Goal: Information Seeking & Learning: Learn about a topic

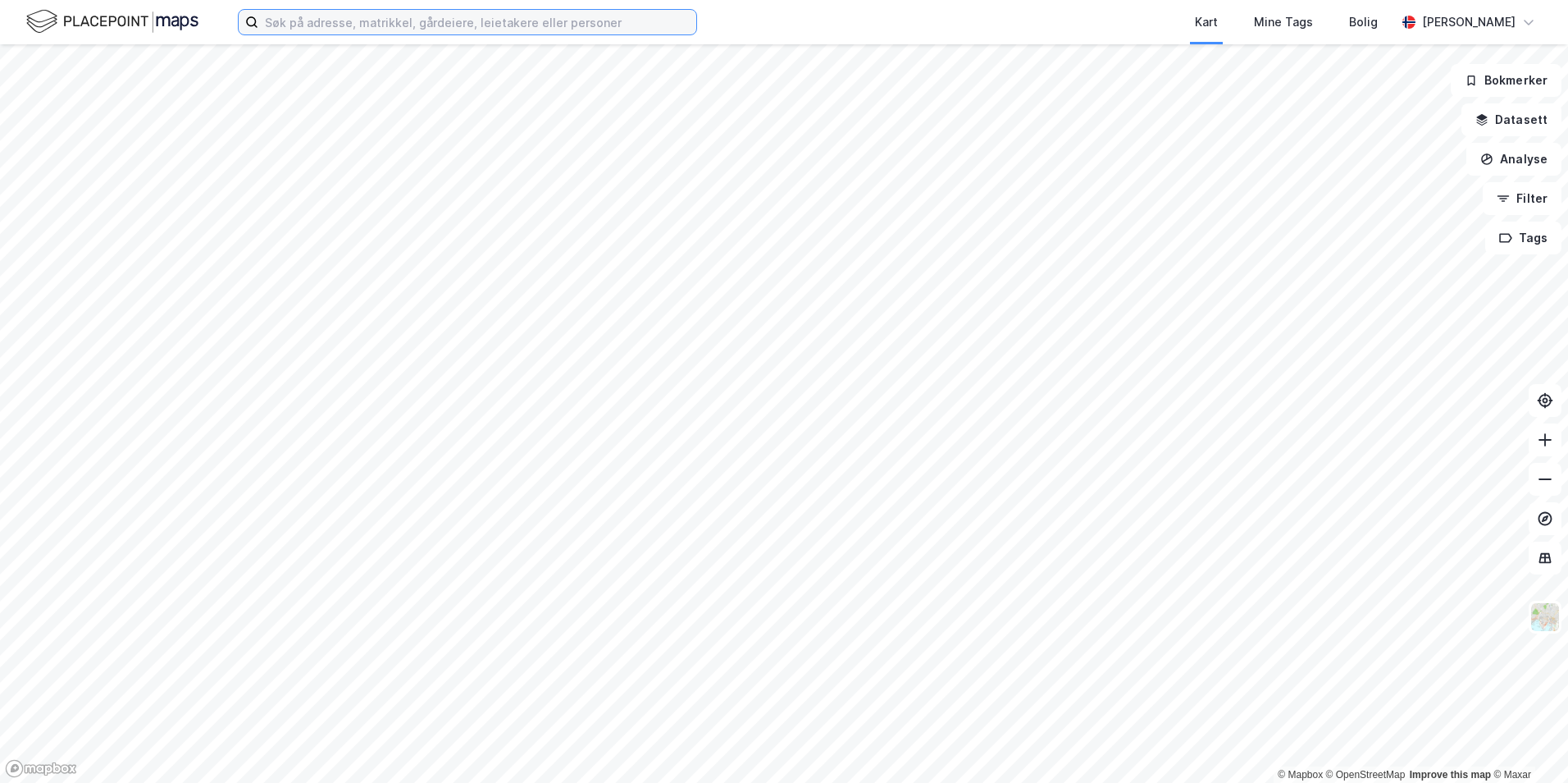
click at [313, 19] on input at bounding box center [477, 22] width 438 height 25
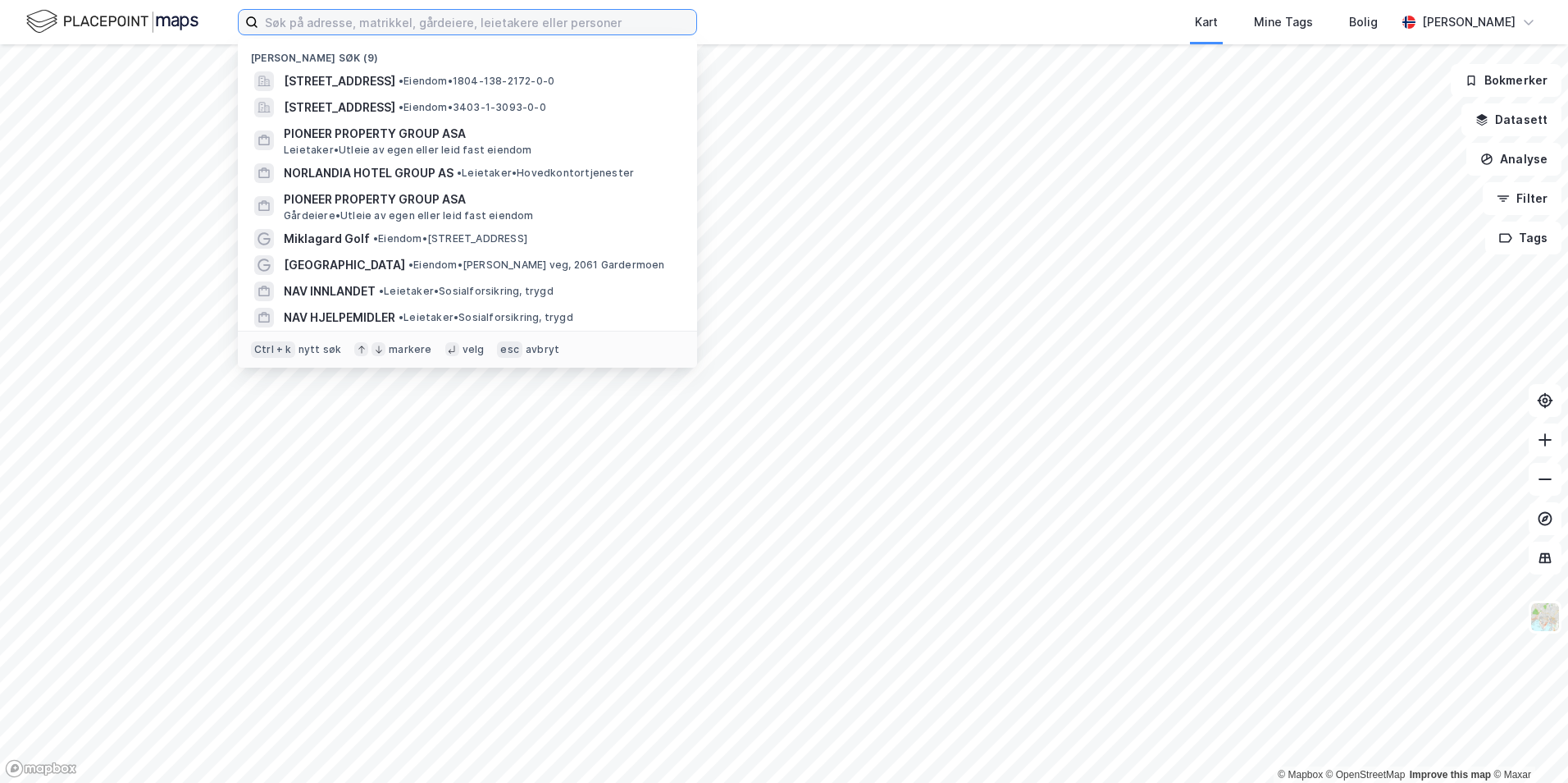
click at [327, 22] on input at bounding box center [477, 22] width 438 height 25
click at [361, 25] on input at bounding box center [477, 22] width 438 height 25
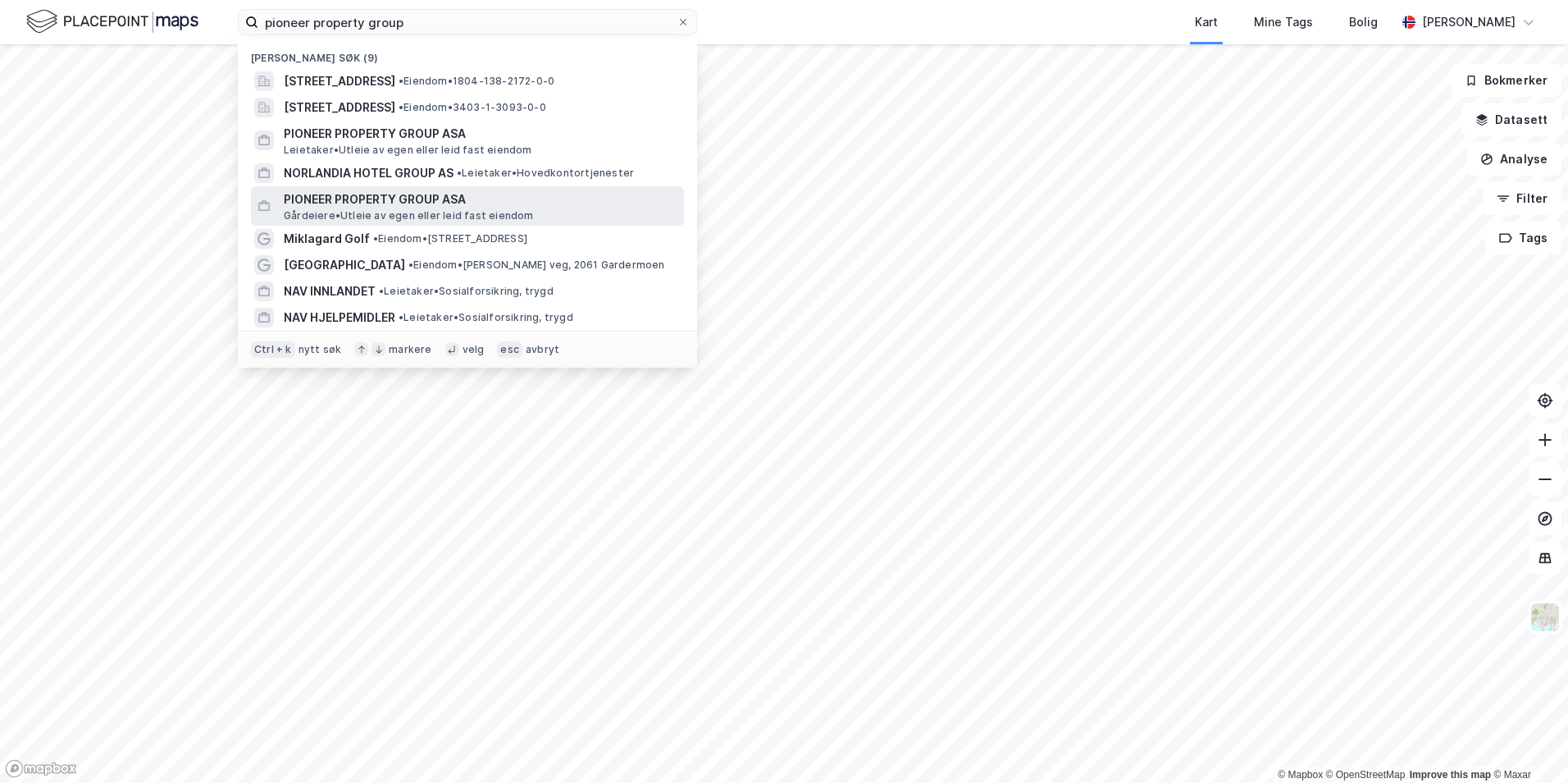
click at [439, 199] on span "PIONEER PROPERTY GROUP ASA" at bounding box center [480, 200] width 394 height 20
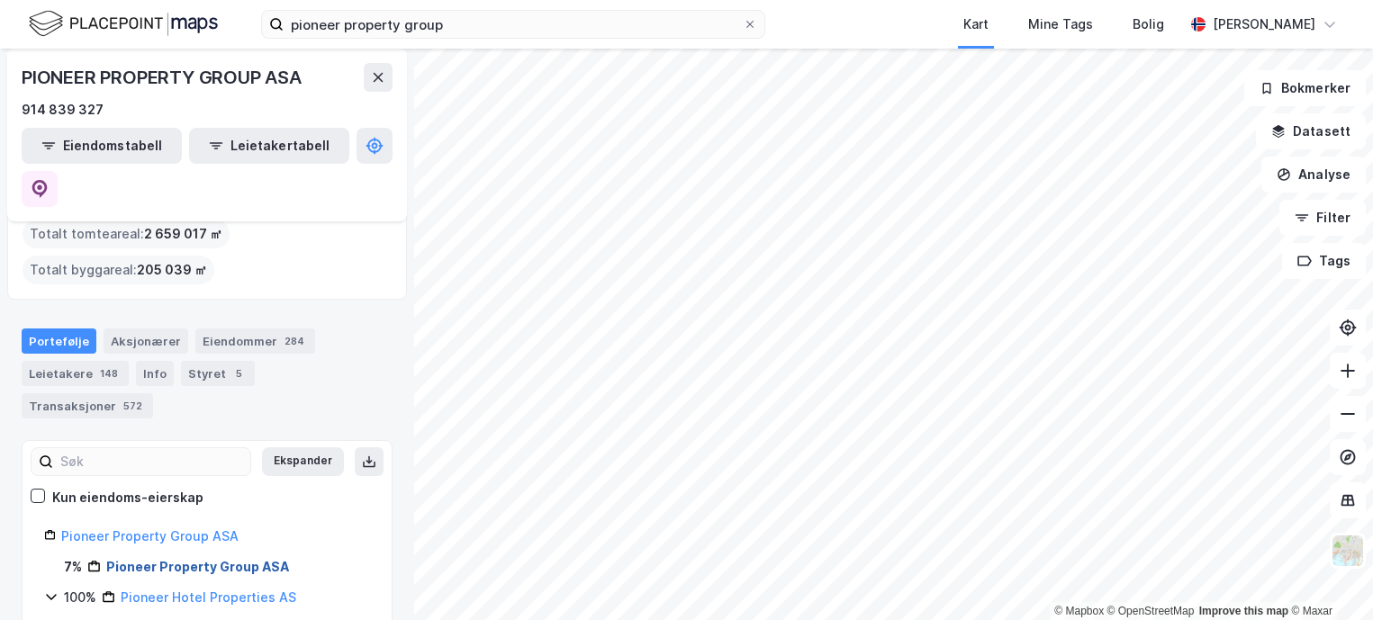
scroll to position [90, 0]
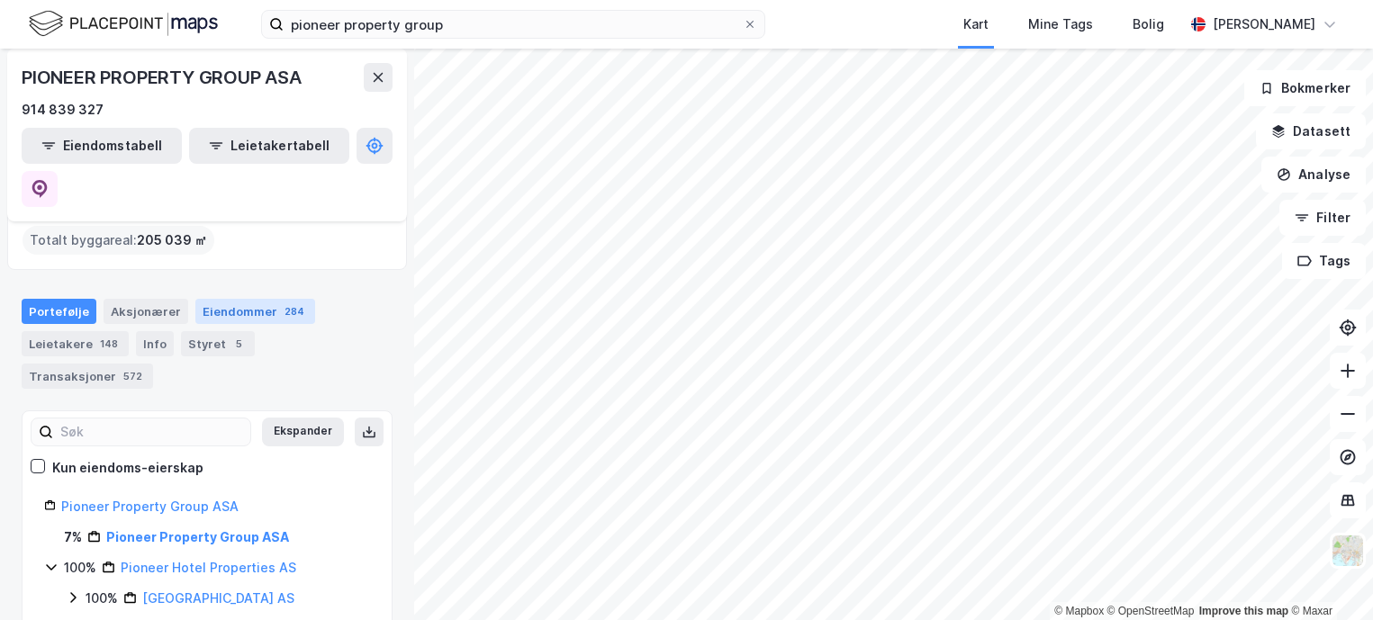
click at [243, 299] on div "Eiendommer 284" at bounding box center [255, 311] width 120 height 25
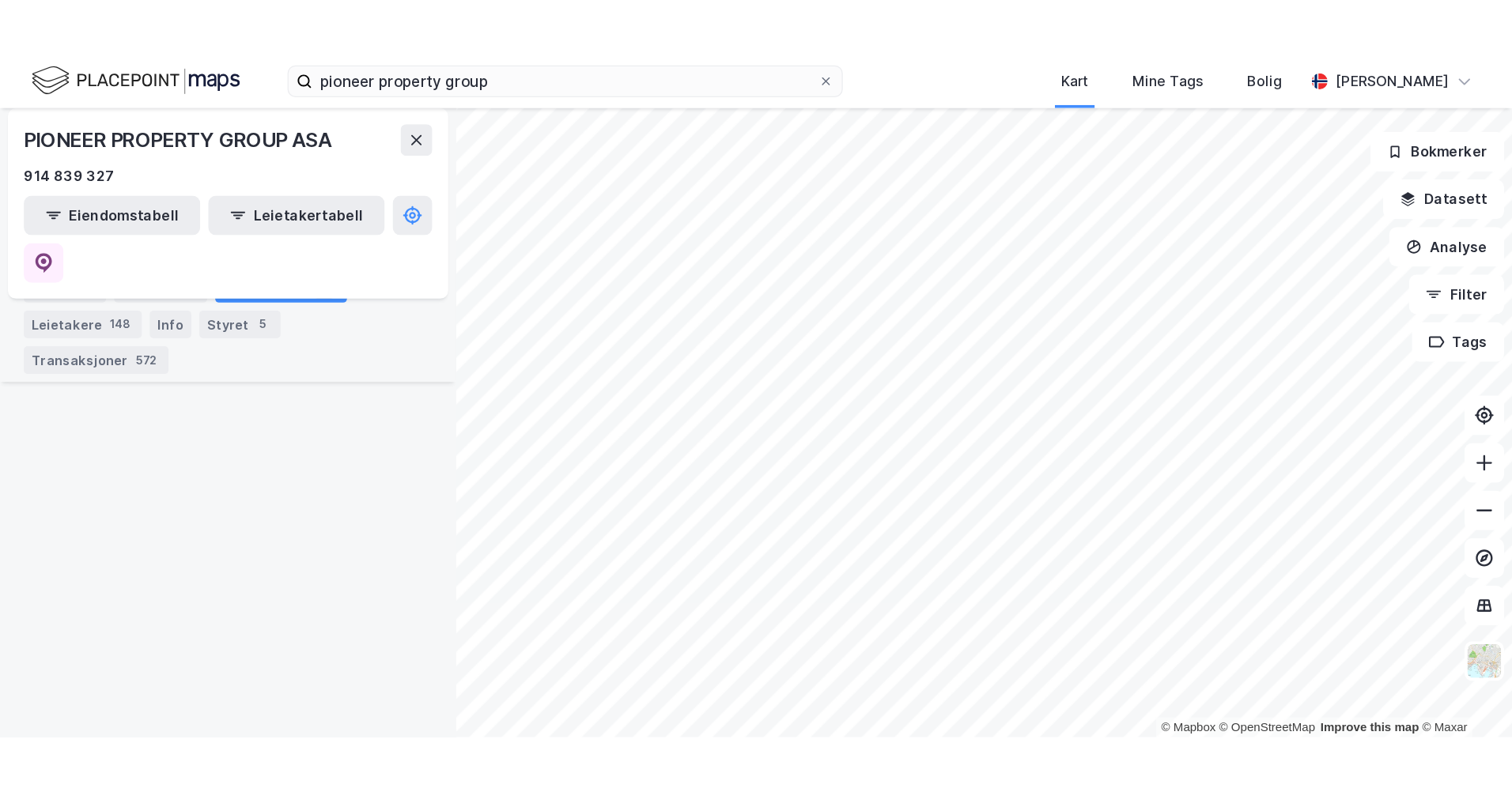
scroll to position [18771, 0]
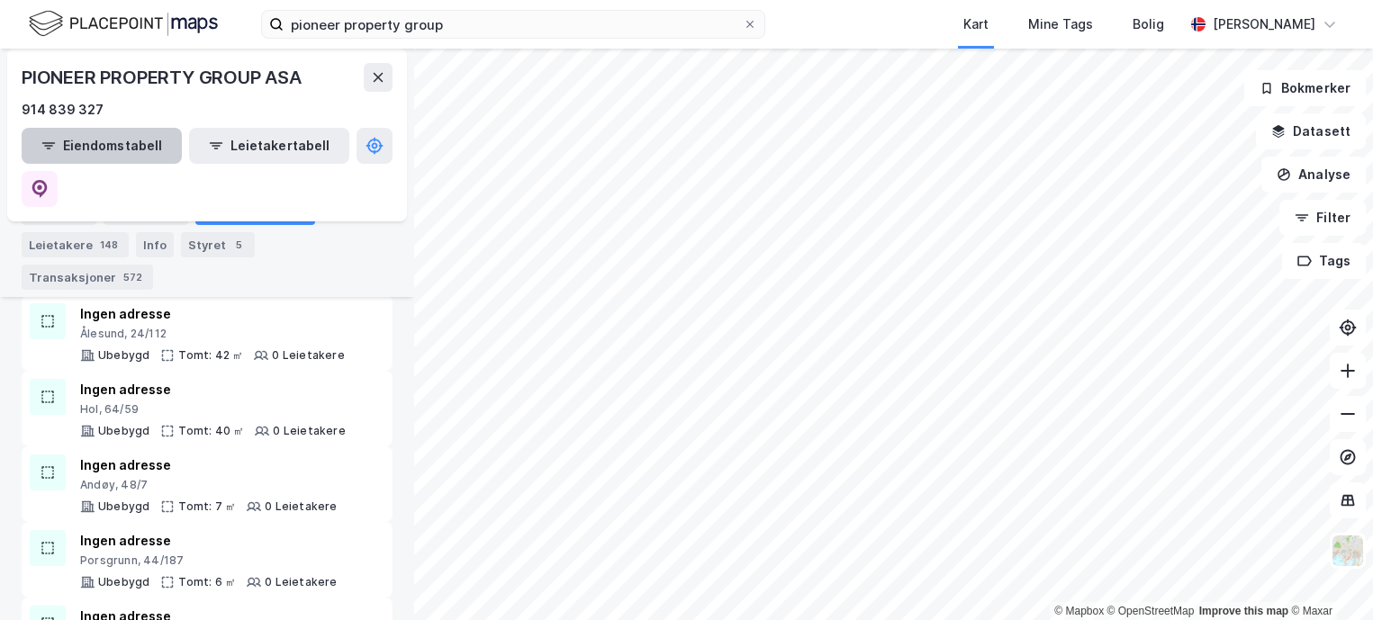
click at [101, 143] on button "Eiendomstabell" at bounding box center [102, 146] width 160 height 36
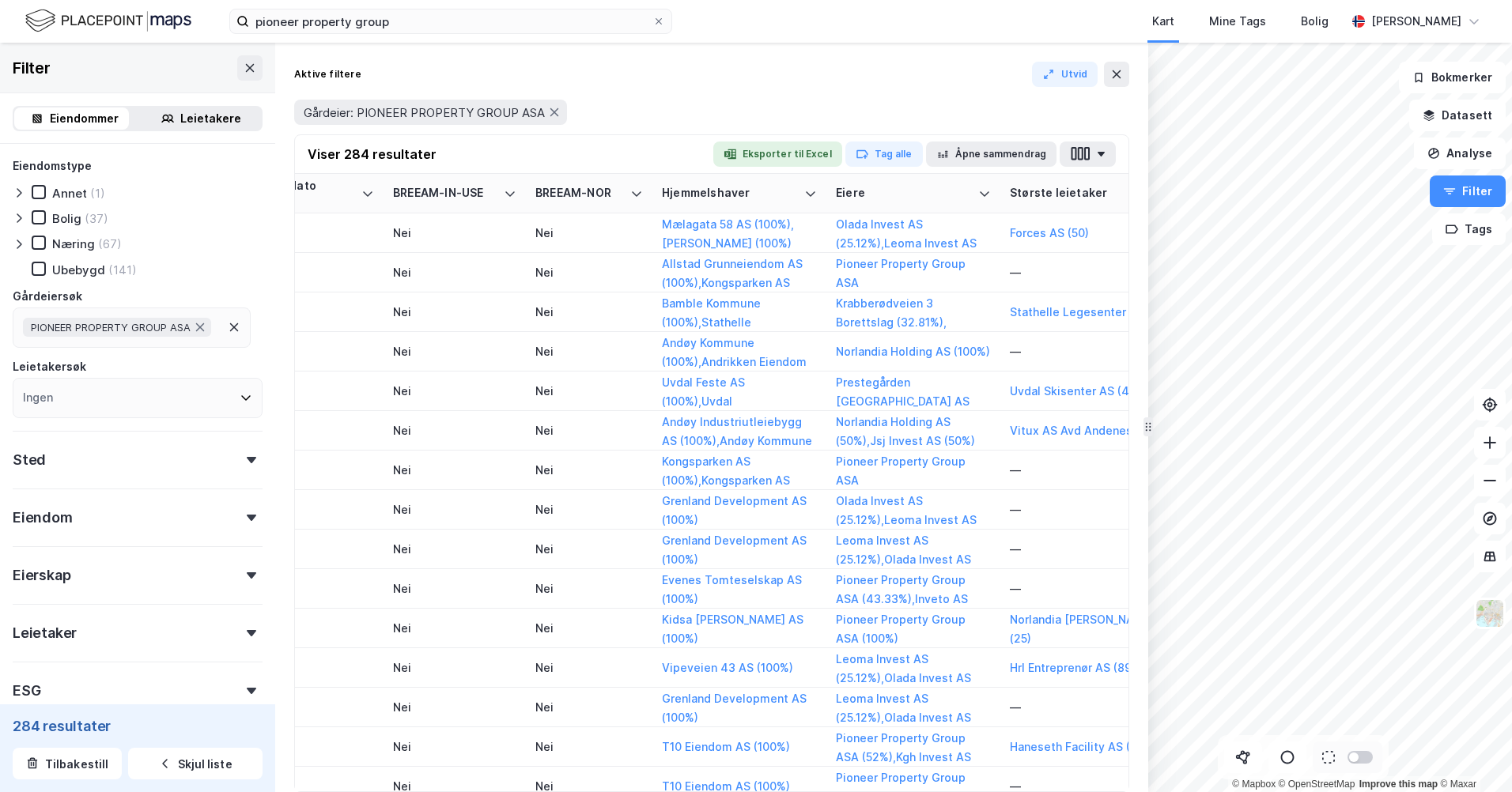
scroll to position [0, 2555]
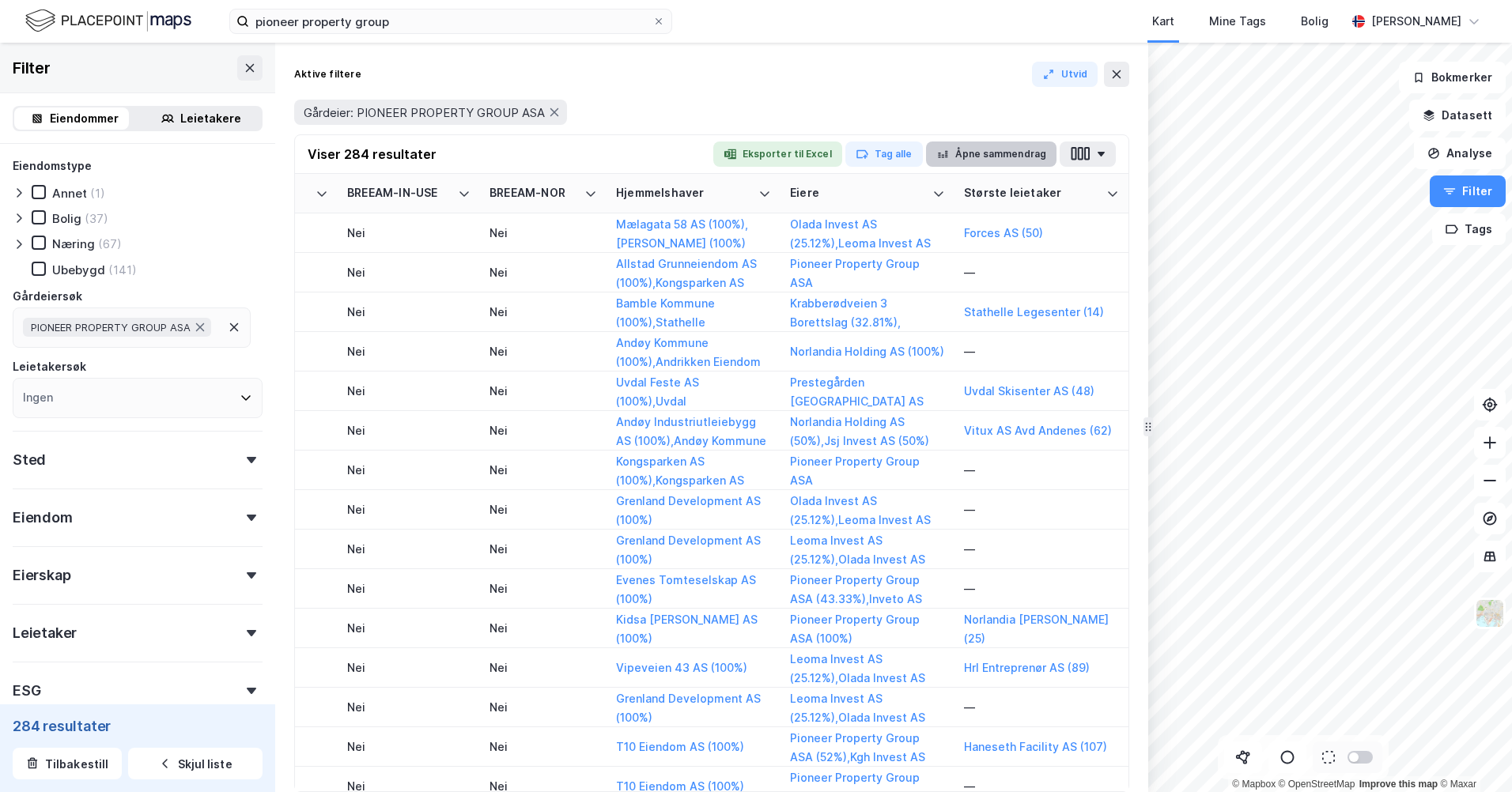
click at [1020, 150] on button "Åpne sammendrag" at bounding box center [991, 154] width 131 height 25
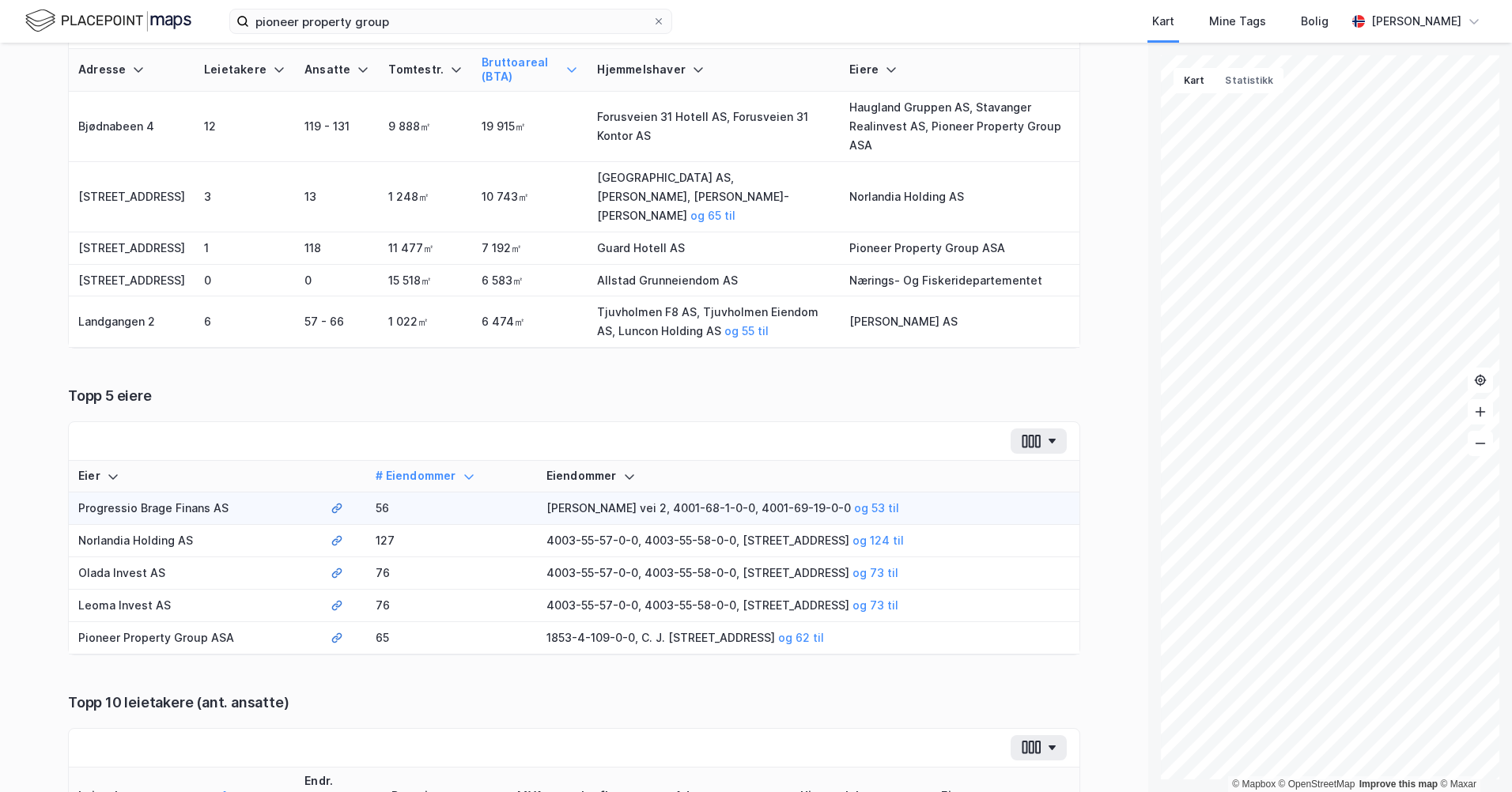
scroll to position [316, 0]
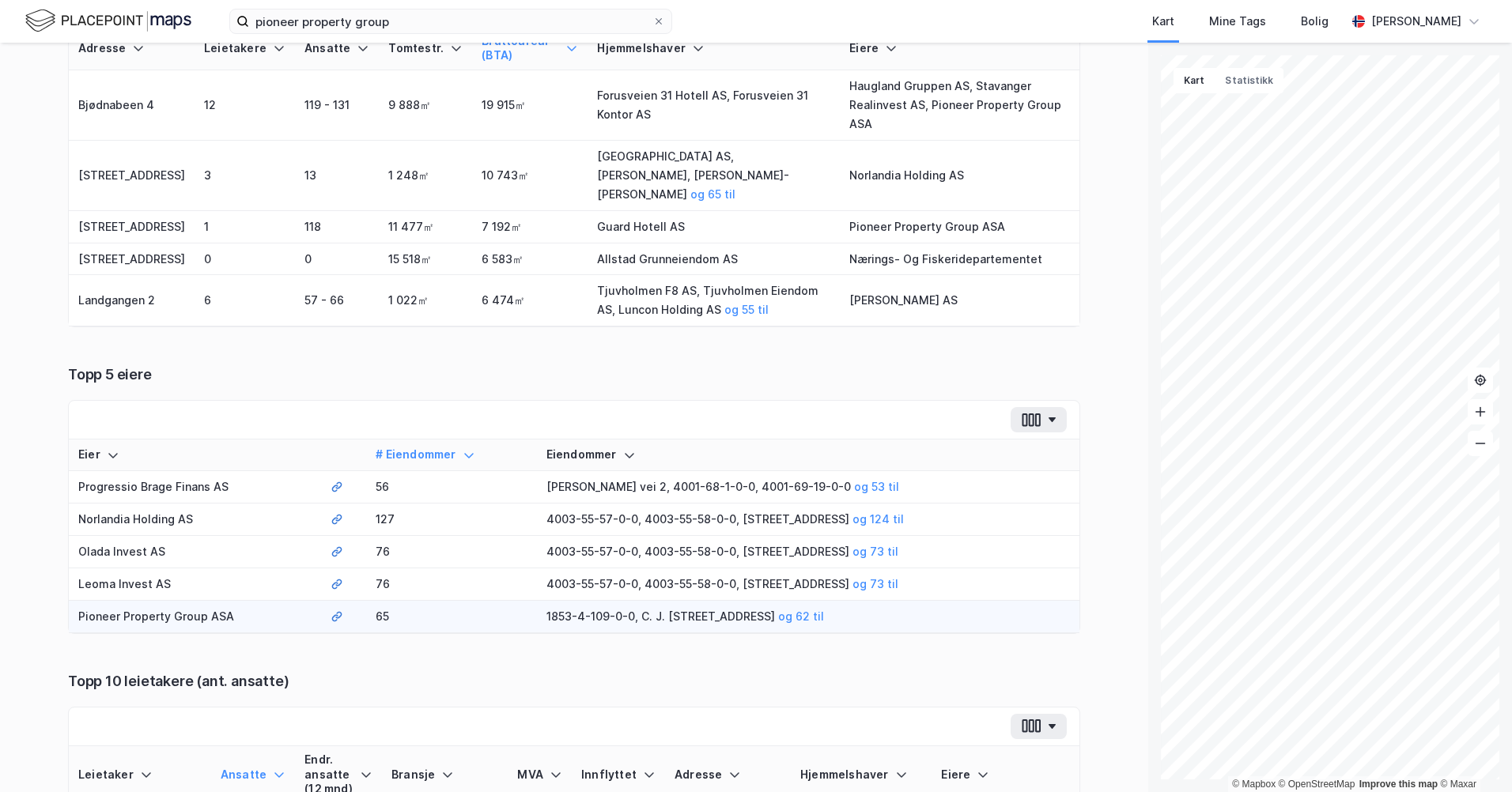
click at [210, 601] on td "Pioneer Property Group ASA" at bounding box center [194, 616] width 252 height 32
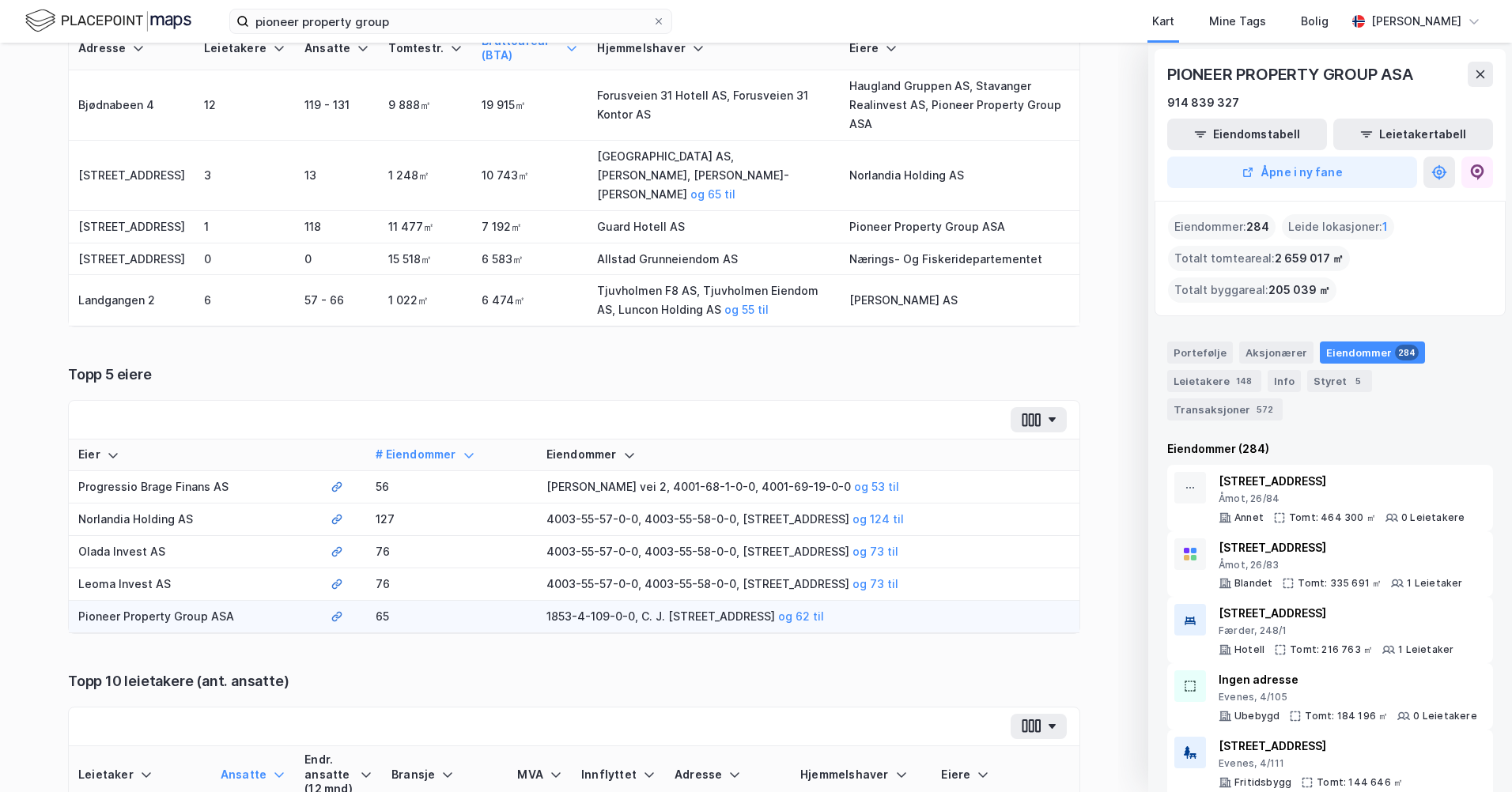
click at [331, 615] on icon at bounding box center [334, 618] width 6 height 7
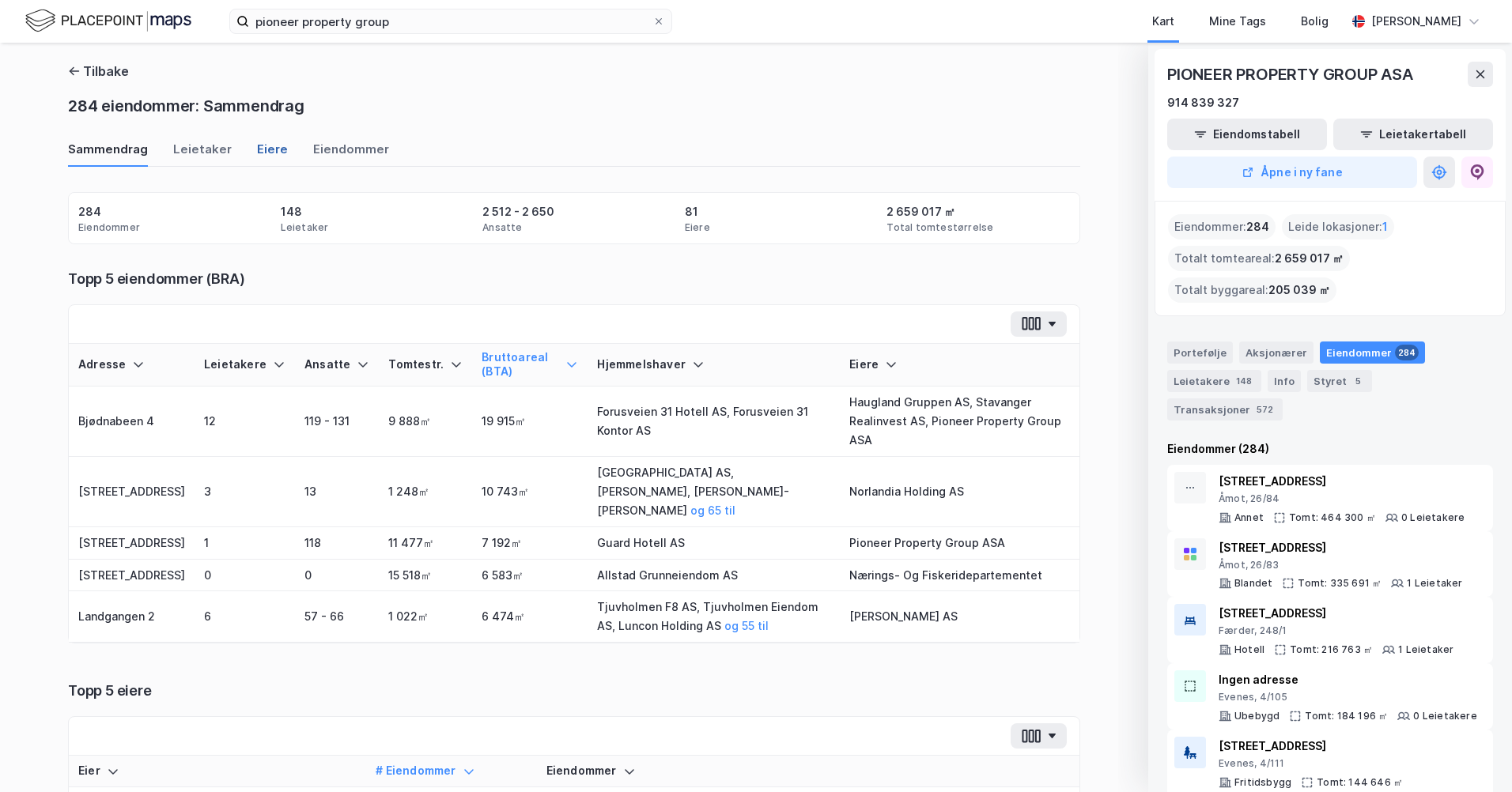
click at [271, 149] on div "Eiere" at bounding box center [272, 154] width 31 height 26
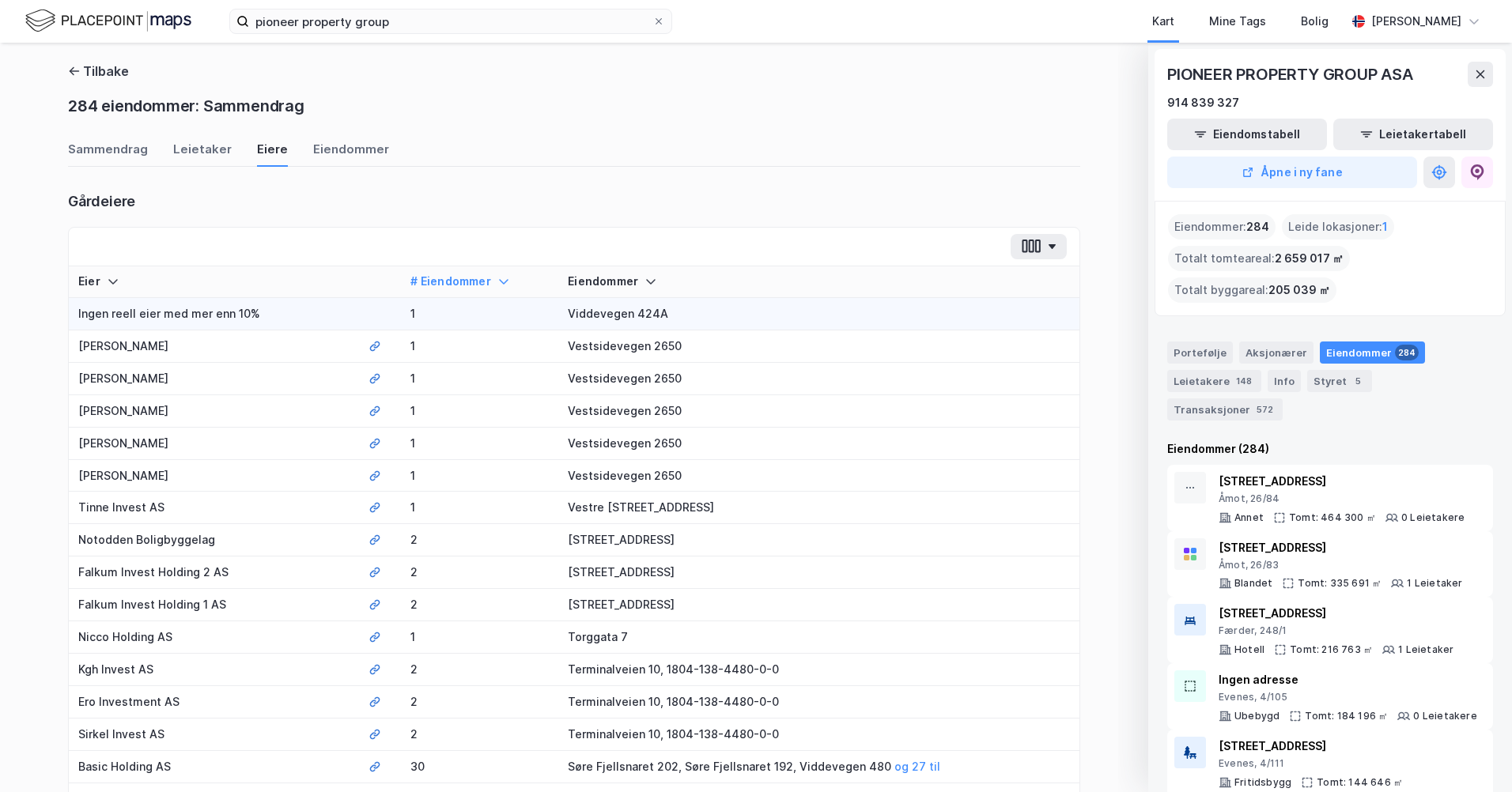
click at [497, 281] on icon at bounding box center [503, 281] width 12 height 12
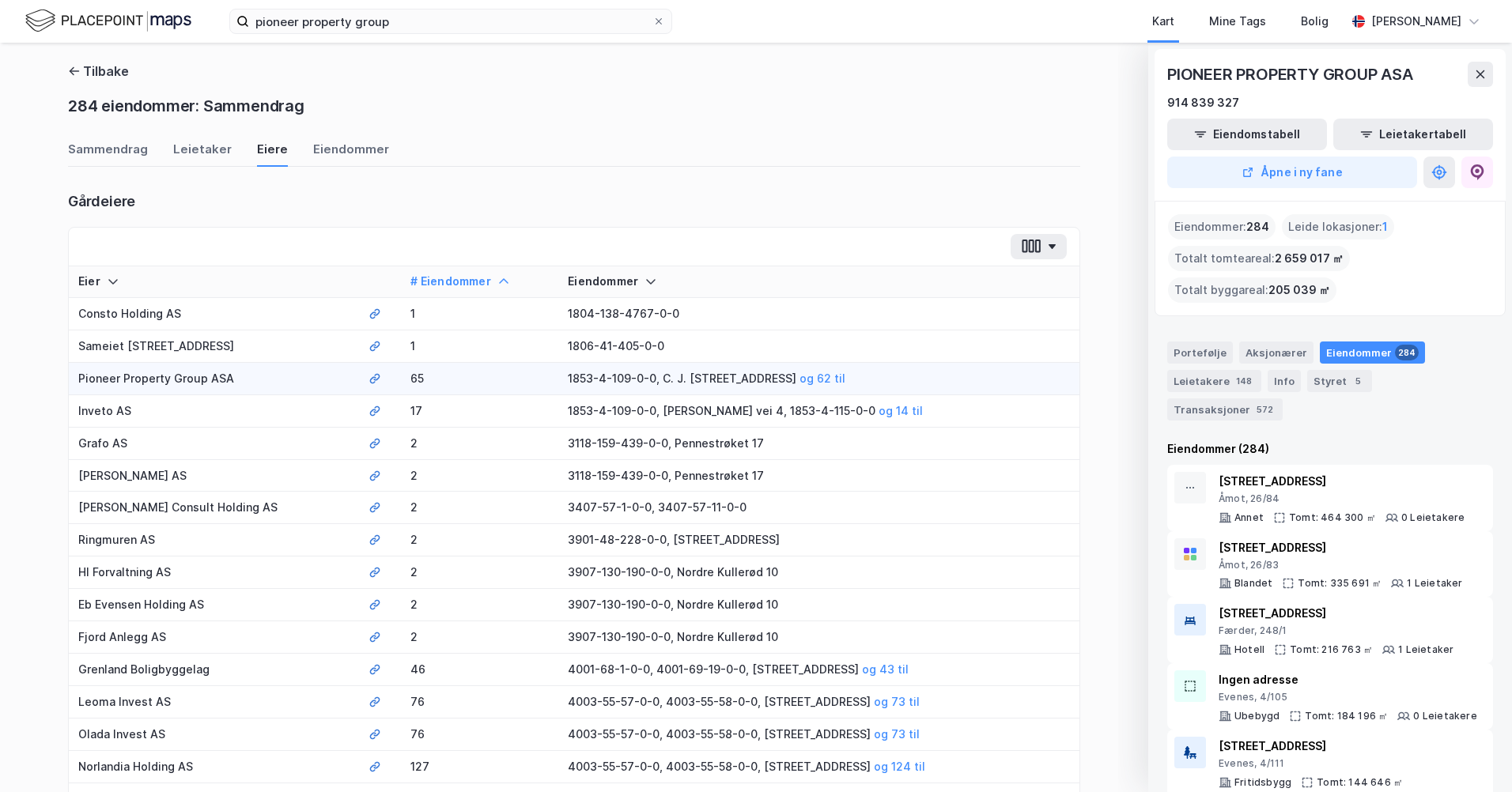
click at [497, 281] on icon at bounding box center [503, 281] width 12 height 12
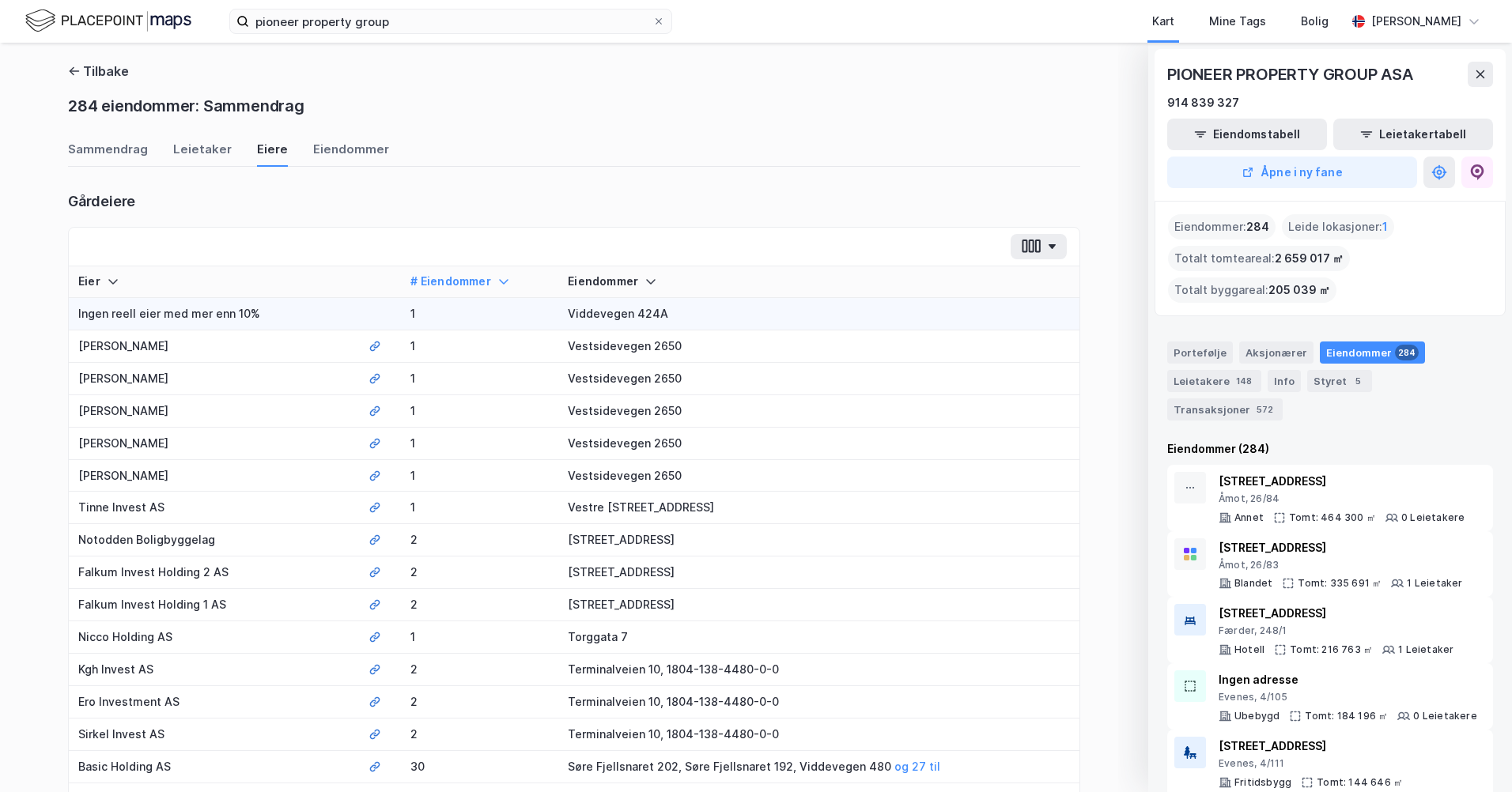
click at [497, 281] on icon at bounding box center [503, 281] width 12 height 12
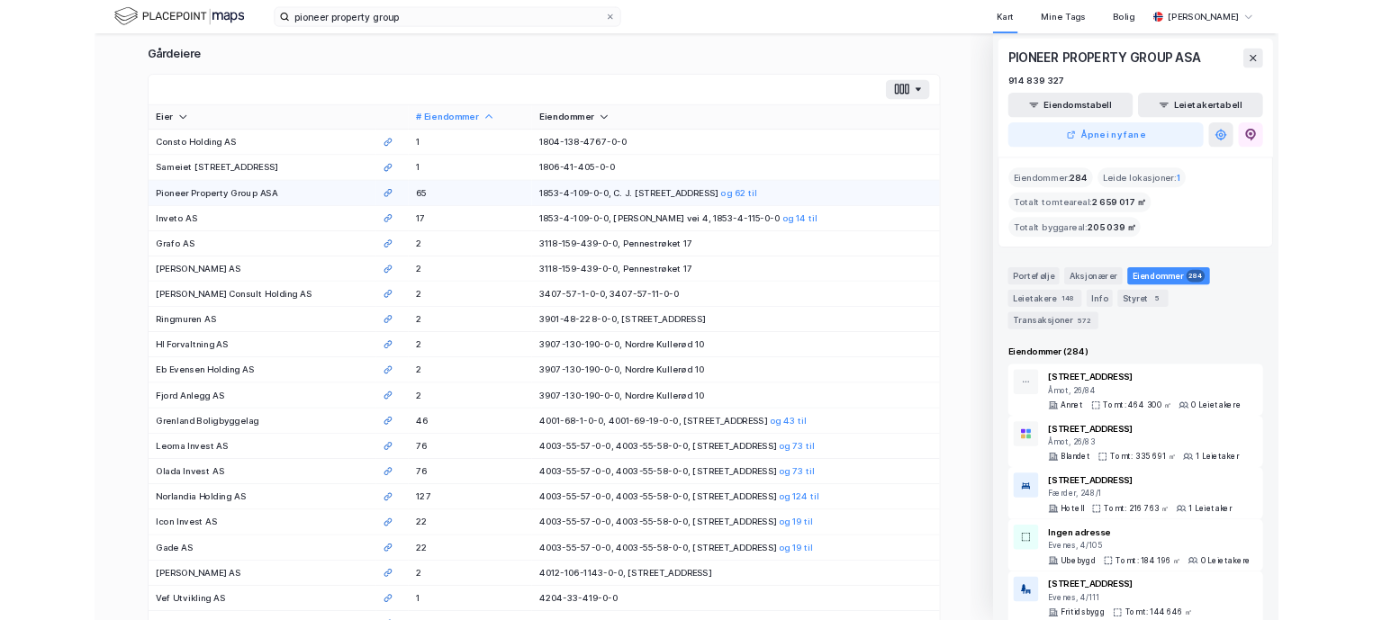
scroll to position [180, 0]
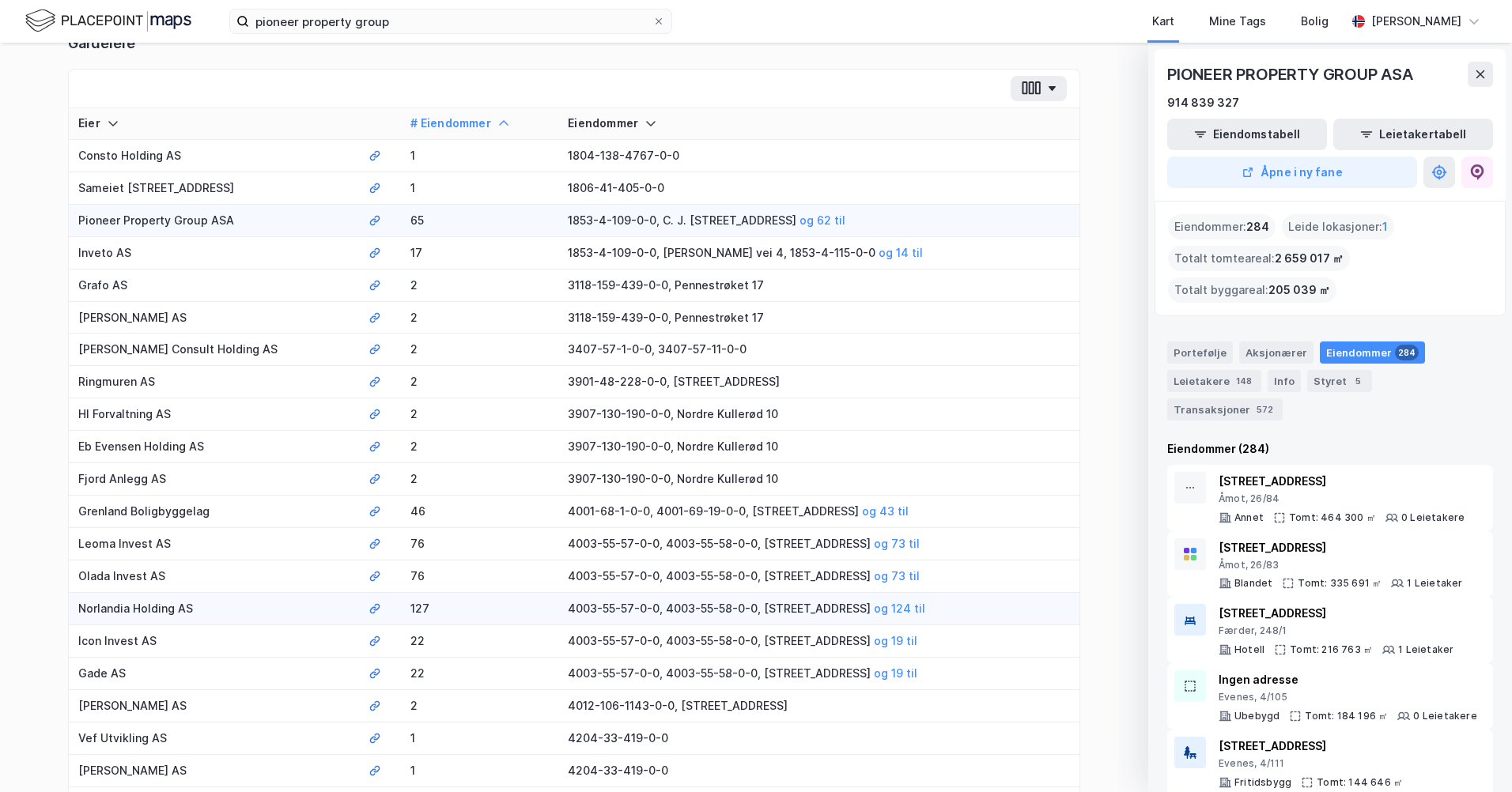
click at [141, 610] on td "Norlandia Holding AS" at bounding box center [213, 608] width 290 height 32
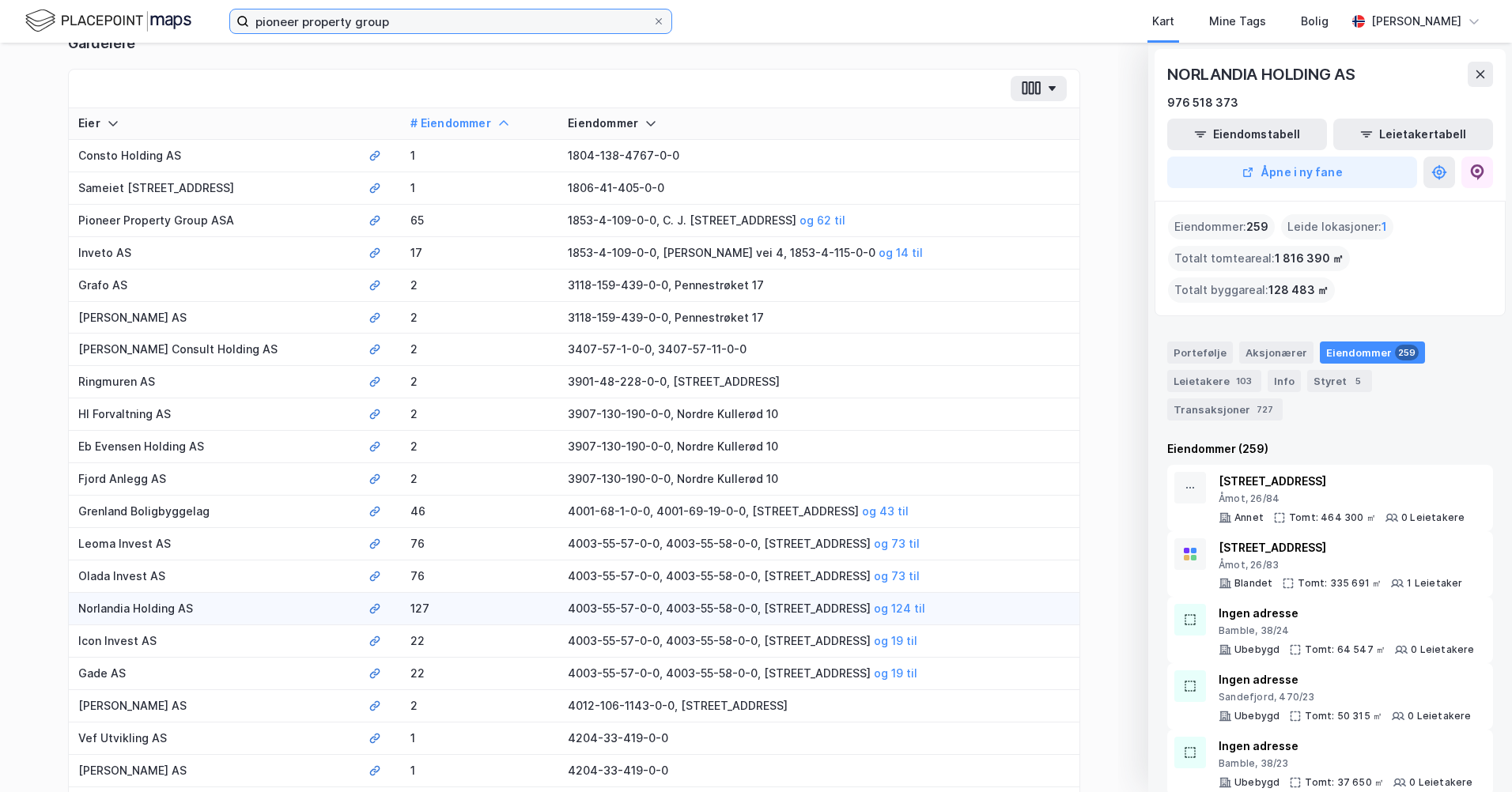
click at [300, 18] on input "pioneer property group" at bounding box center [451, 21] width 403 height 24
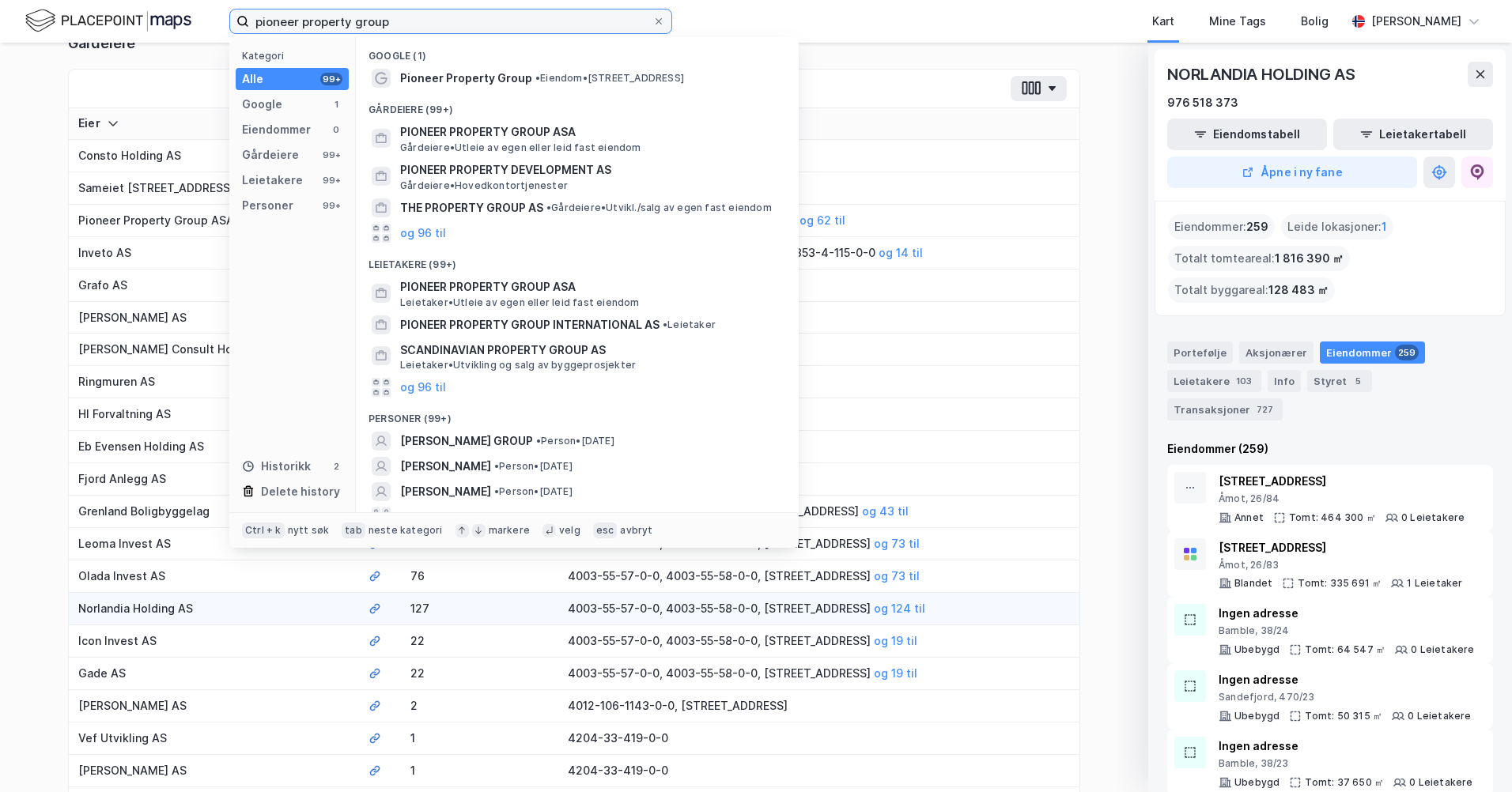
click at [300, 18] on input "pioneer property group" at bounding box center [451, 21] width 403 height 24
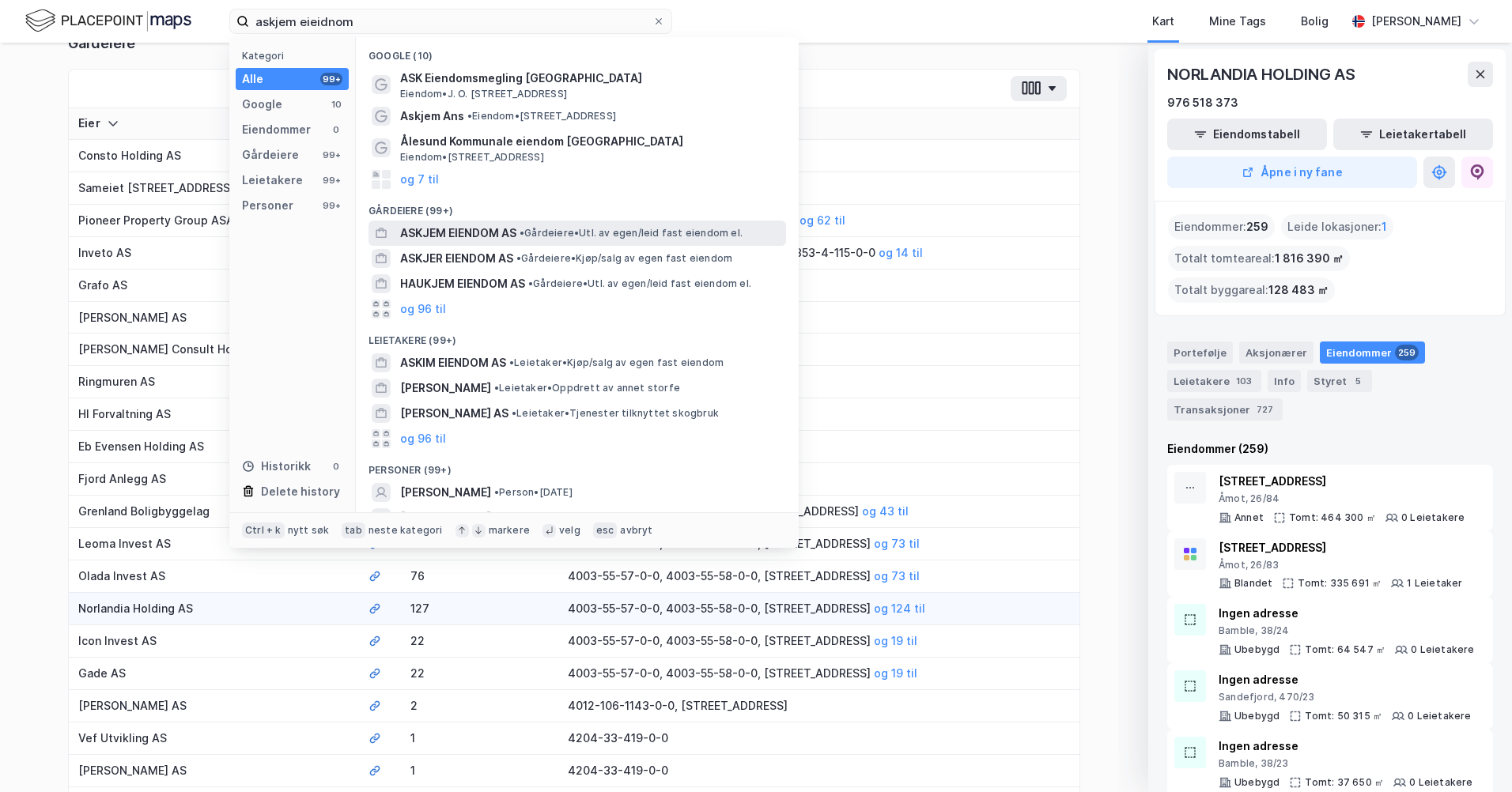
click at [479, 231] on span "ASKJEM EIENDOM AS" at bounding box center [458, 234] width 116 height 19
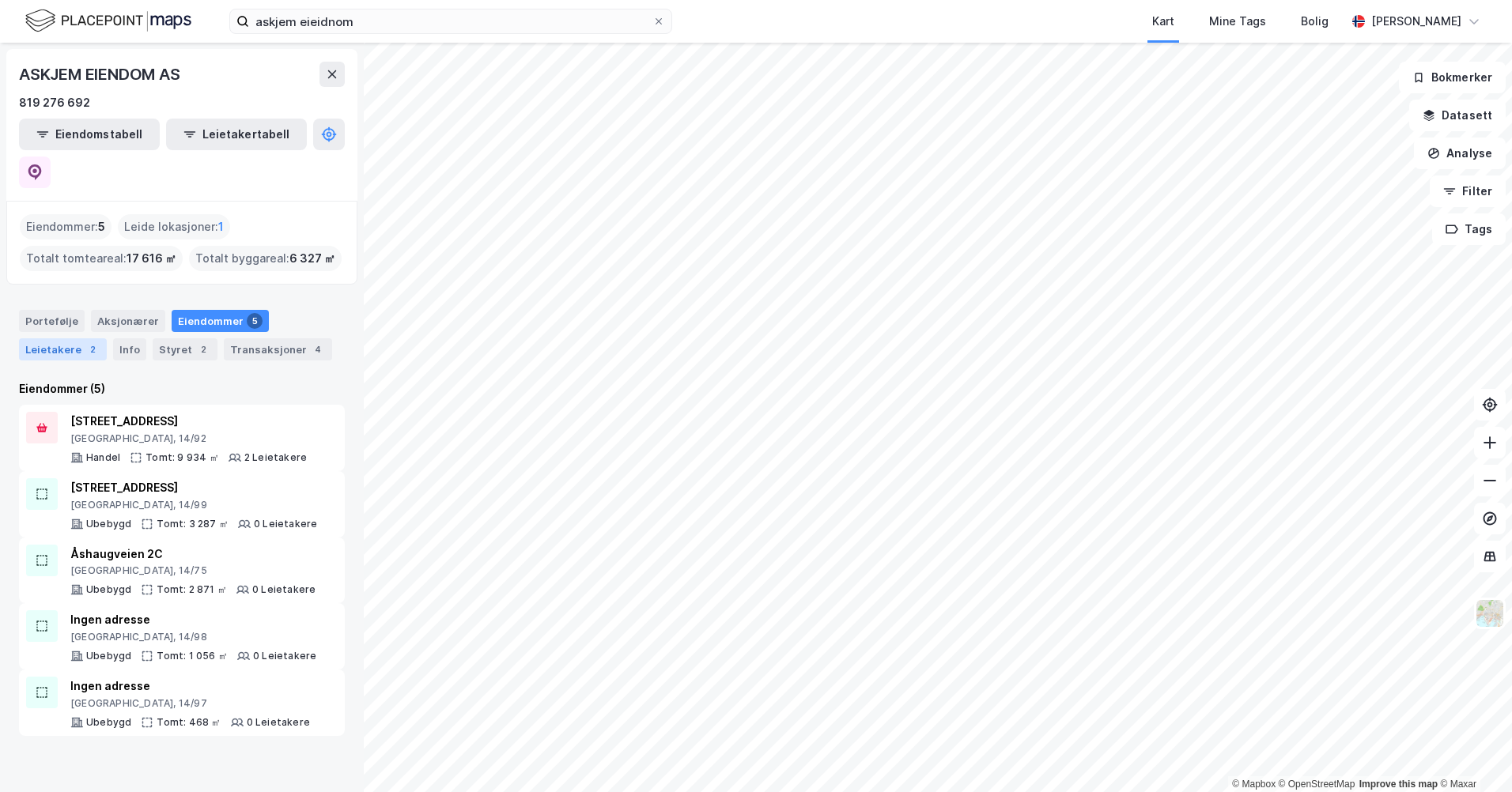
click at [78, 338] on div "Leietakere 2" at bounding box center [63, 349] width 88 height 22
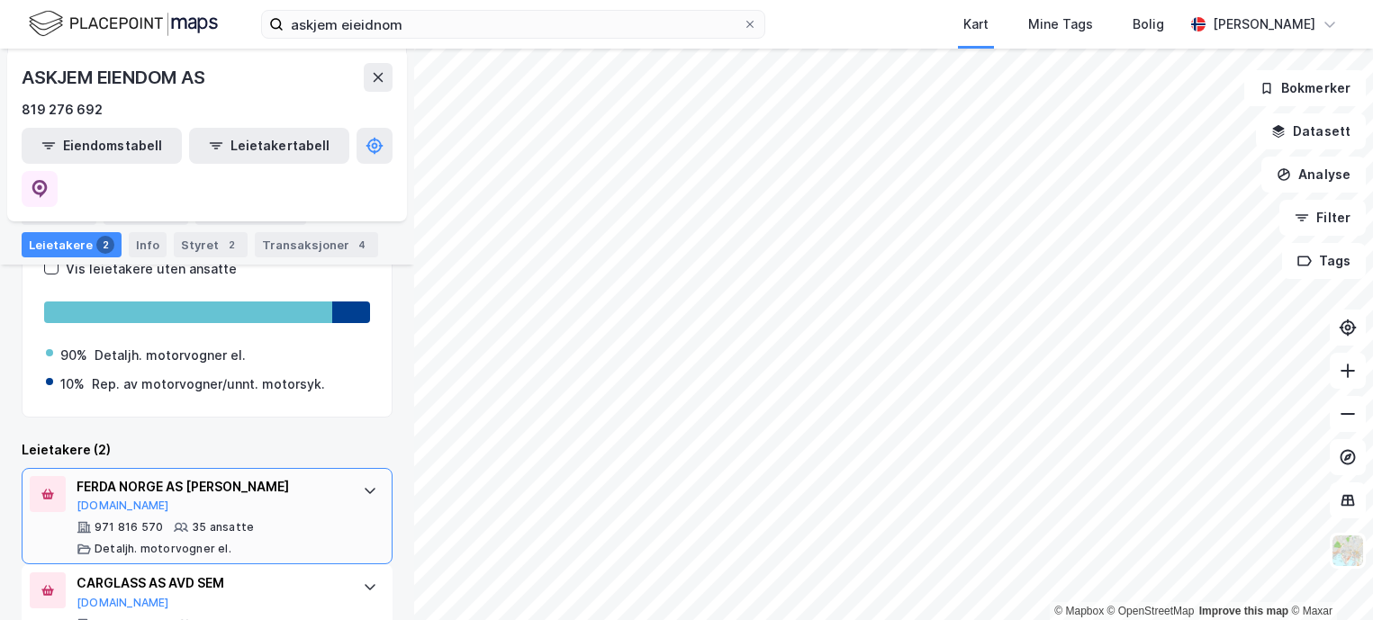
scroll to position [260, 0]
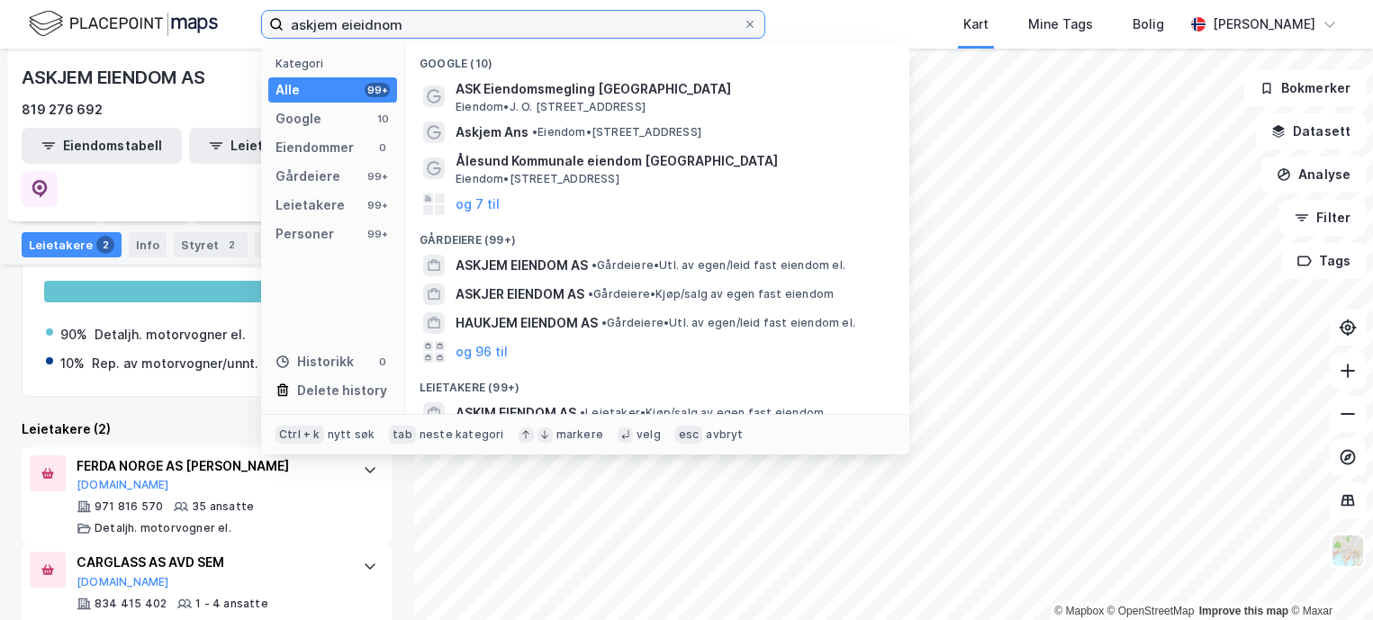
drag, startPoint x: 432, startPoint y: 31, endPoint x: 188, endPoint y: 20, distance: 244.2
click at [188, 20] on div "askjem eieidnom Kategori Alle 99+ Google 10 Eiendommer 0 Gårdeiere 99+ Leietake…" at bounding box center [686, 24] width 1373 height 49
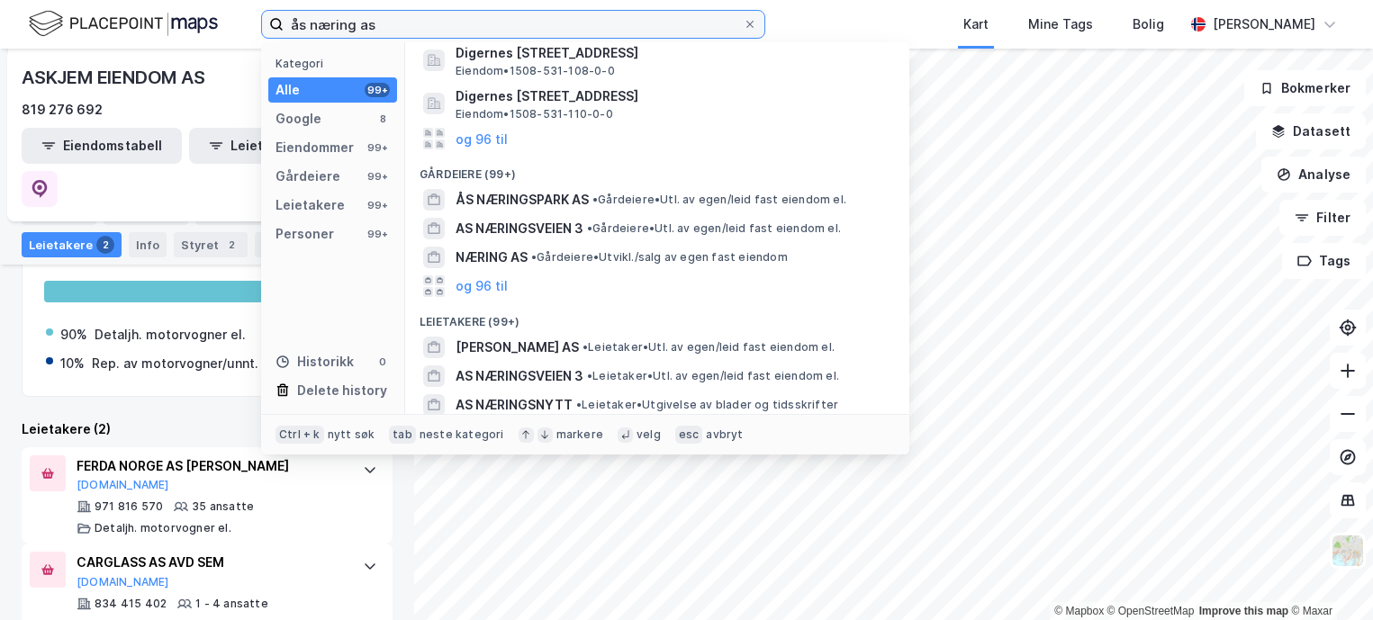
scroll to position [270, 0]
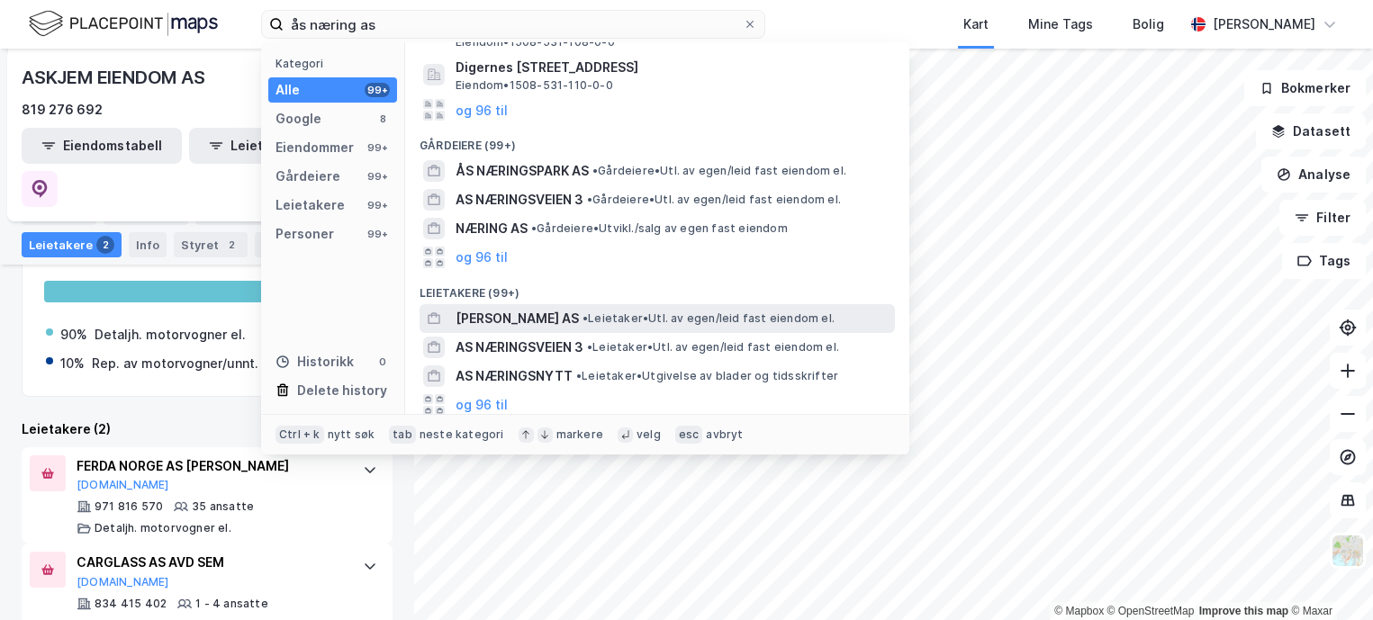
click at [532, 315] on span "[PERSON_NAME] AS" at bounding box center [516, 319] width 123 height 22
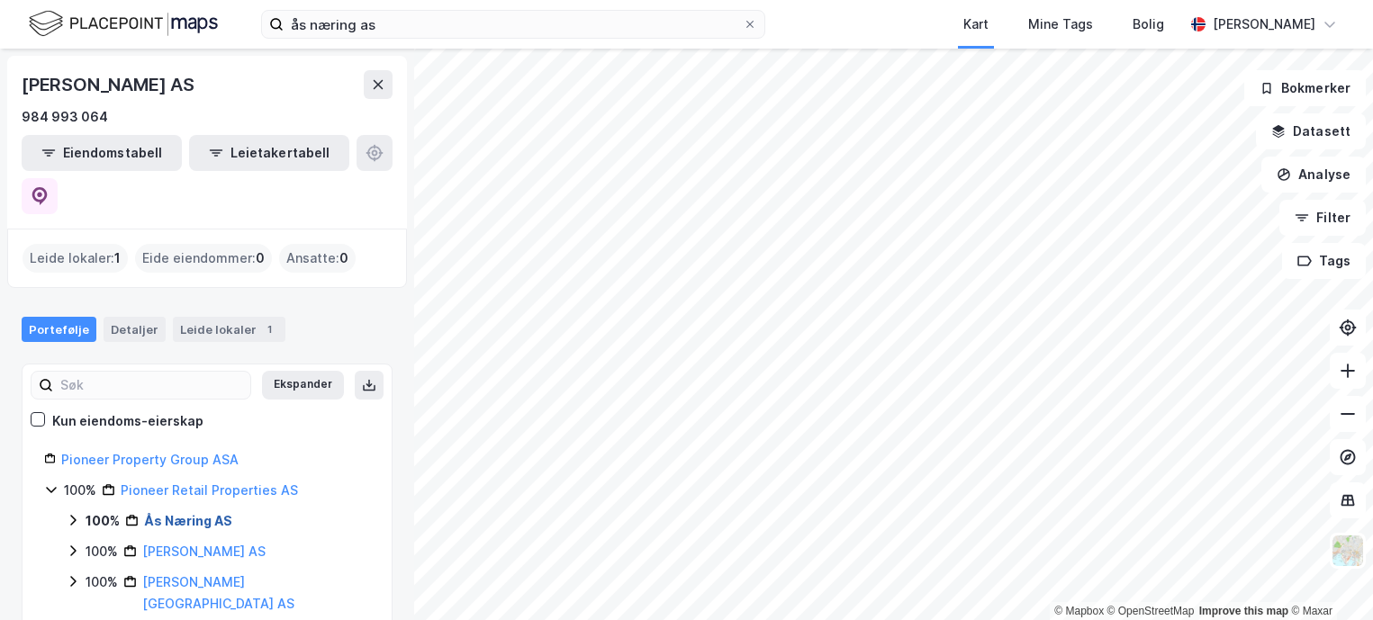
click at [188, 513] on link "Ås Næring AS" at bounding box center [188, 520] width 88 height 15
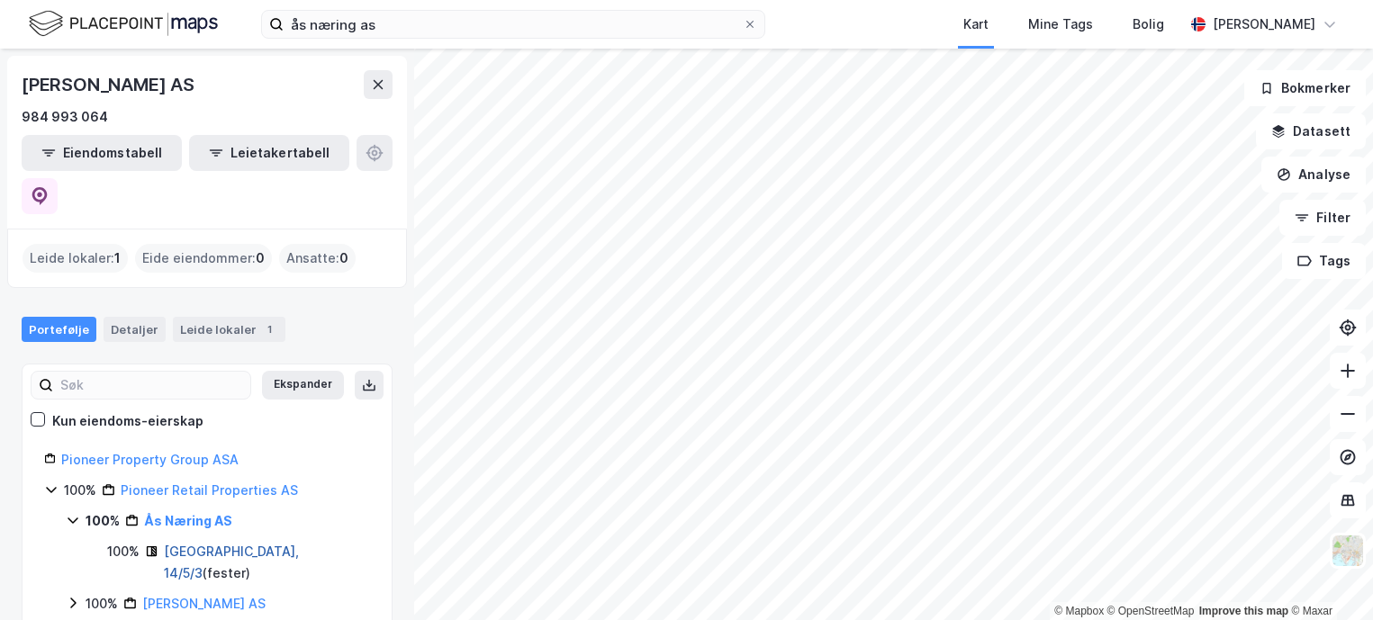
click at [206, 544] on link "[GEOGRAPHIC_DATA], 14/5/3" at bounding box center [231, 562] width 135 height 37
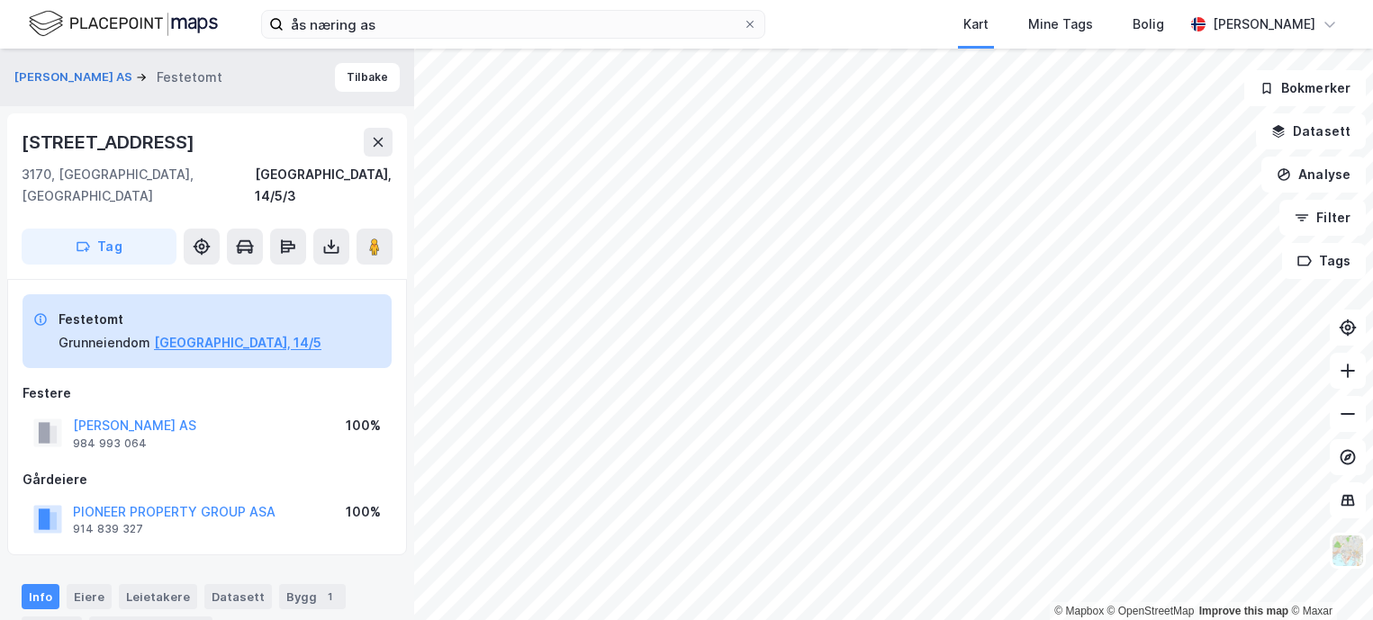
scroll to position [90, 0]
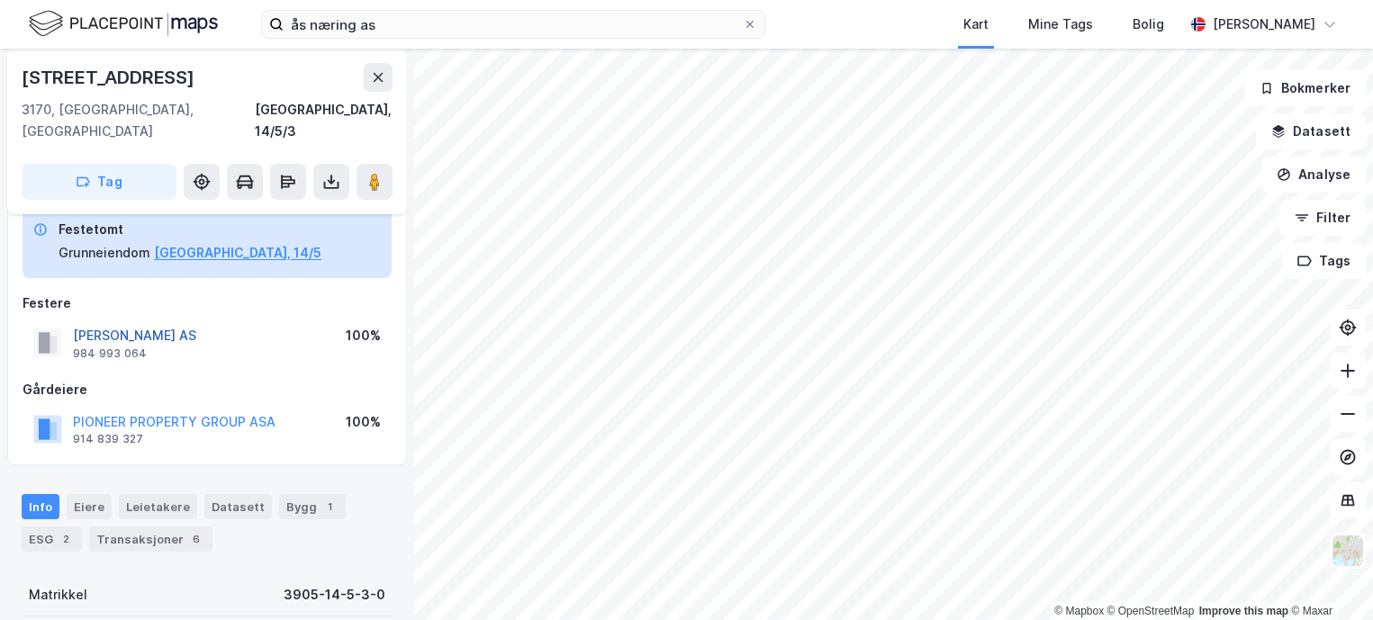
click at [0, 0] on button "[PERSON_NAME] AS" at bounding box center [0, 0] width 0 height 0
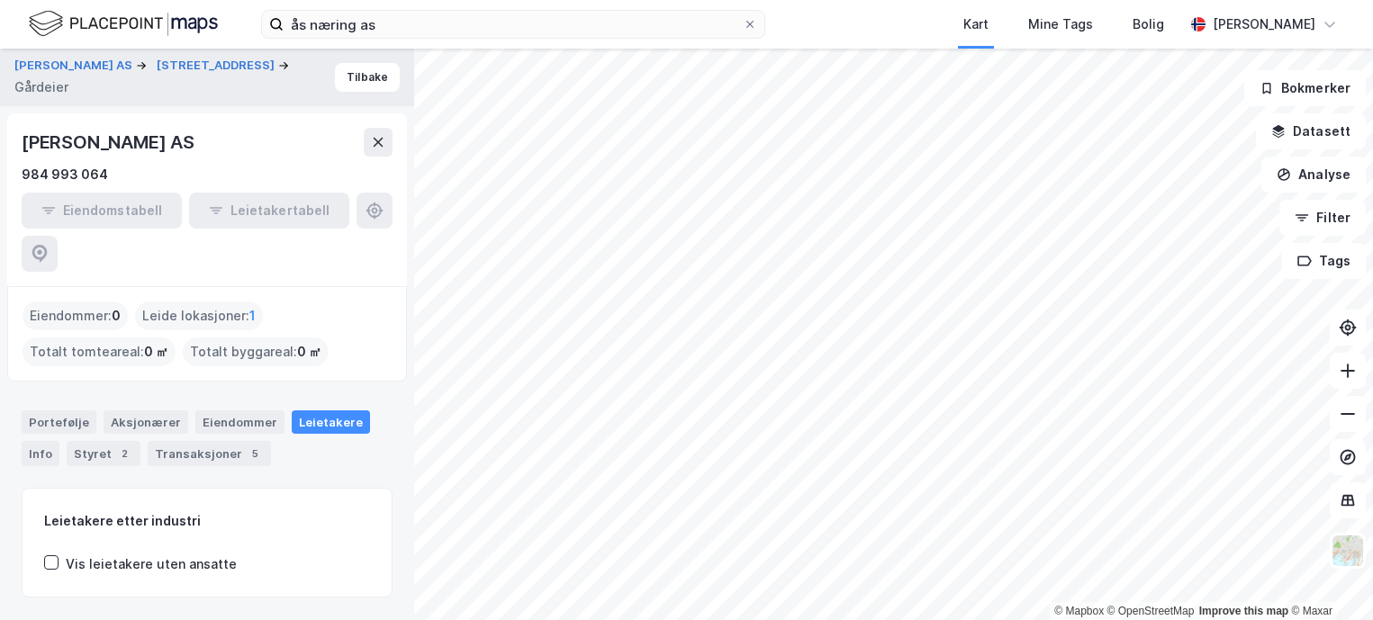
click at [102, 302] on div "Eiendommer : 0" at bounding box center [75, 316] width 105 height 29
click at [209, 338] on div "Totalt byggareal : 0 ㎡" at bounding box center [256, 352] width 146 height 29
click at [119, 338] on div "Totalt tomteareal : 0 ㎡" at bounding box center [99, 352] width 153 height 29
click at [83, 302] on div "Eiendommer : 0" at bounding box center [75, 316] width 105 height 29
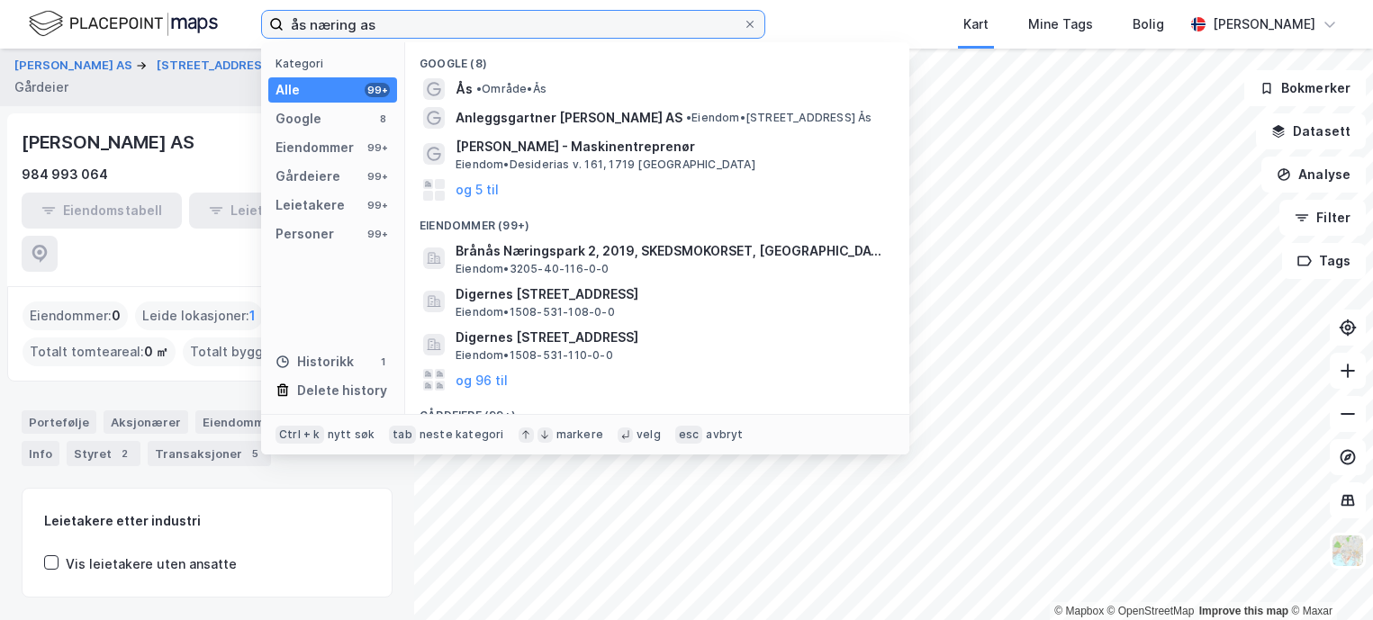
drag, startPoint x: 480, startPoint y: 23, endPoint x: 53, endPoint y: 13, distance: 426.8
click at [53, 13] on div "ås næring as Kategori Alle 99+ Google 8 Eiendommer 99+ Gårdeiere 99+ Leietakere…" at bounding box center [686, 24] width 1373 height 49
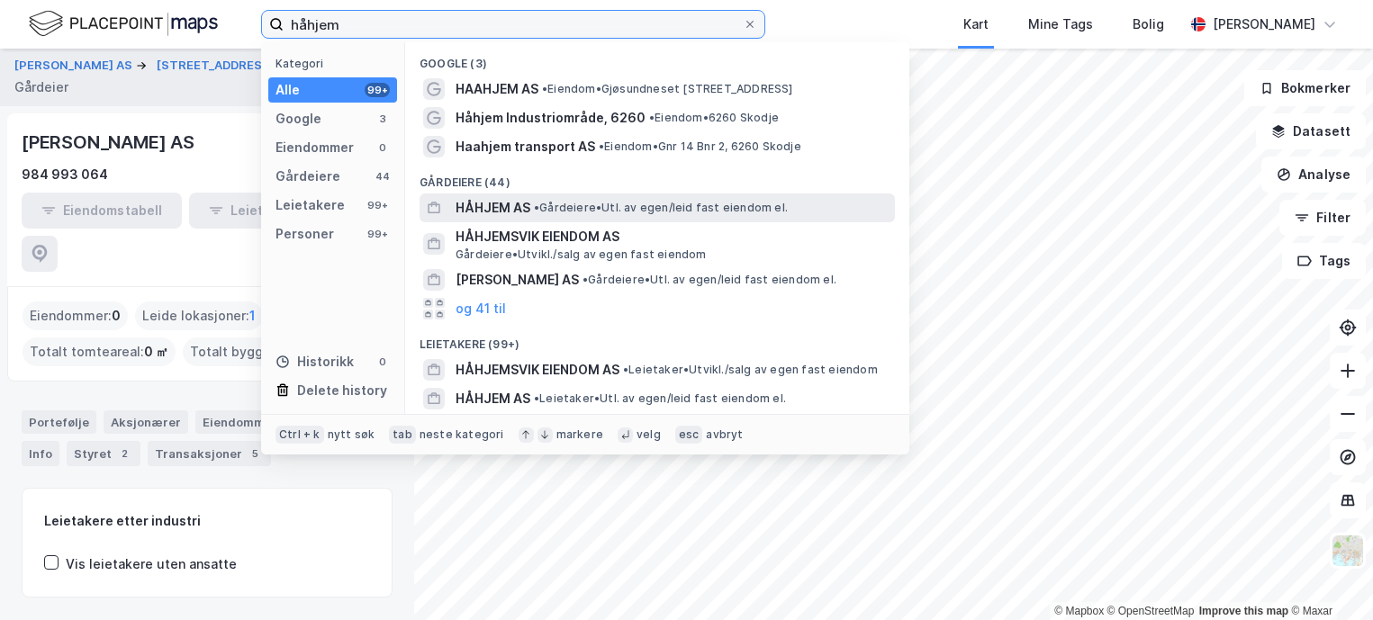
type input "håhjem"
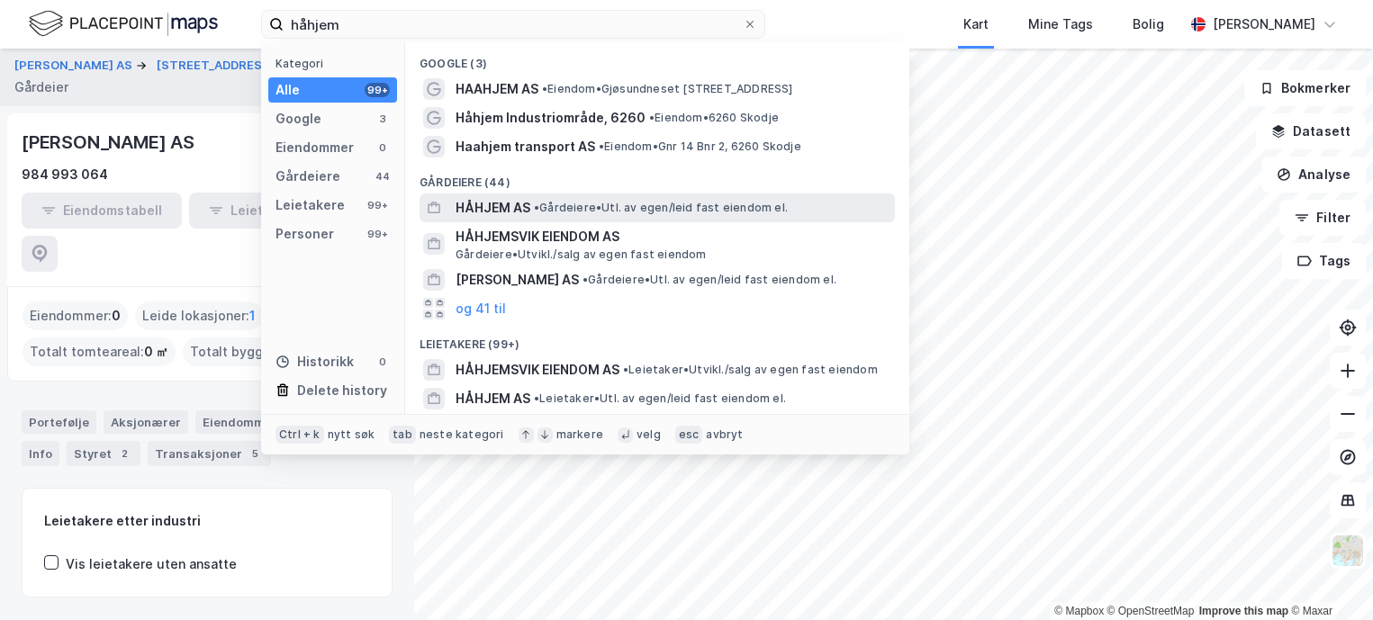
click at [539, 211] on span "•" at bounding box center [536, 208] width 5 height 14
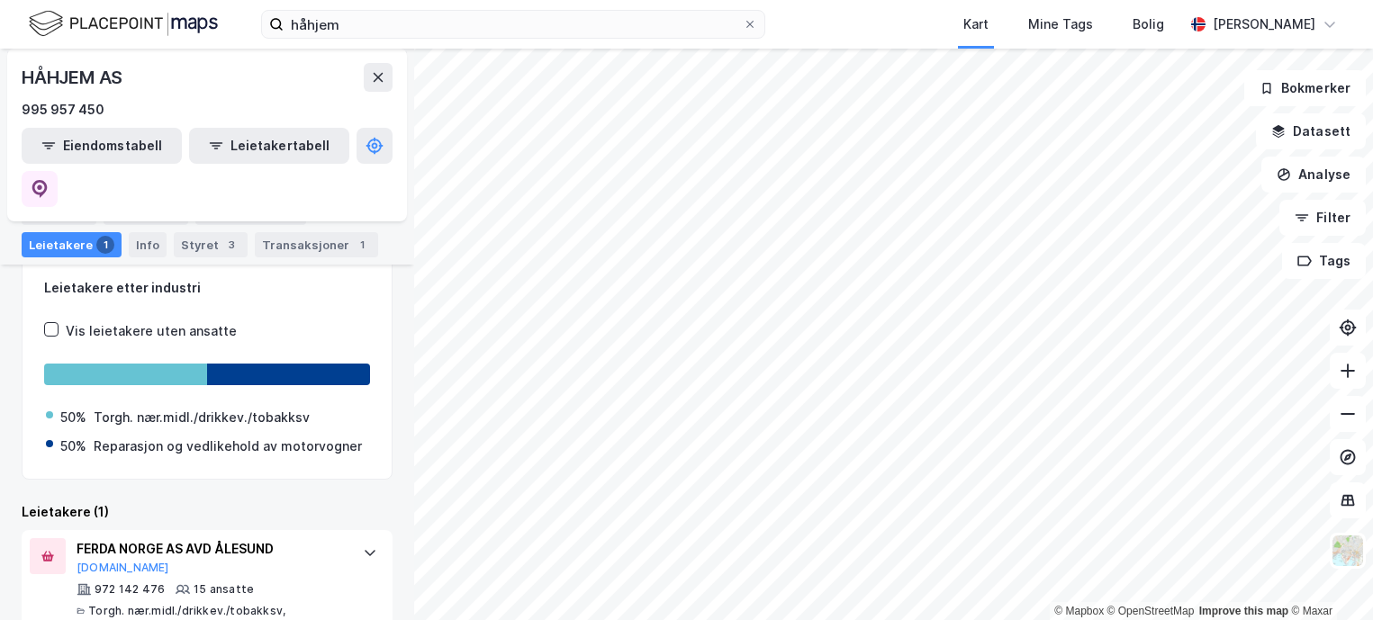
scroll to position [175, 0]
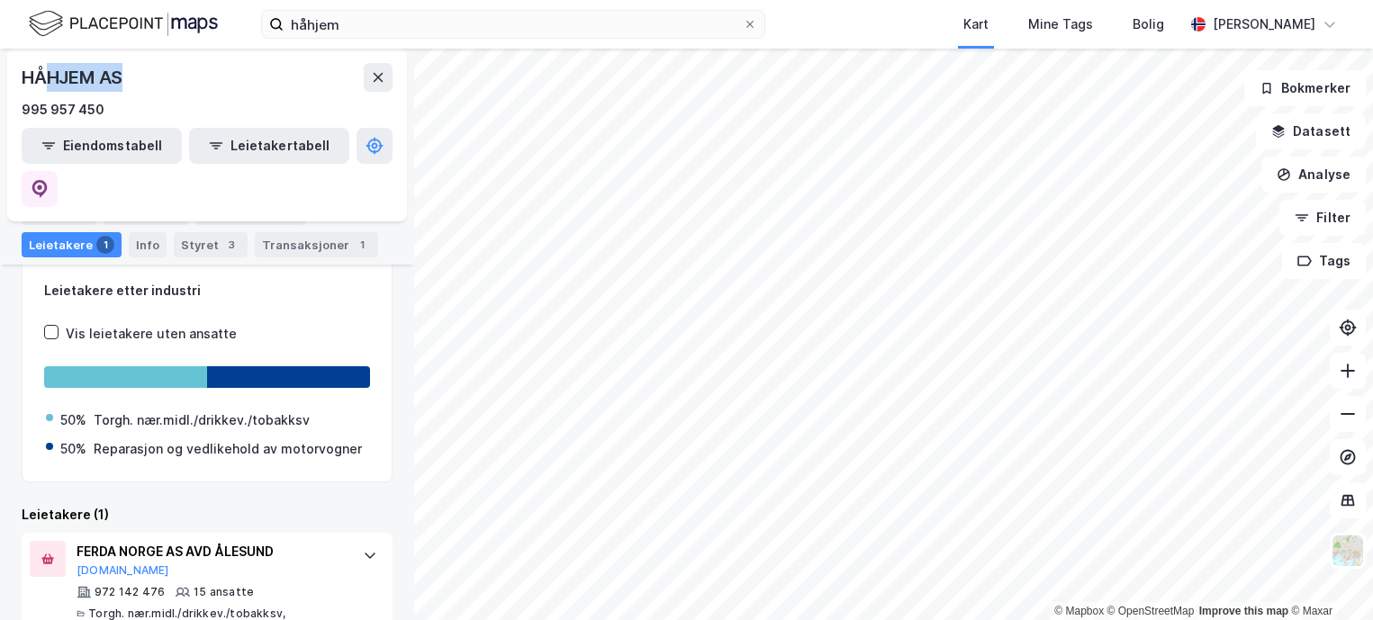
drag, startPoint x: 133, startPoint y: 77, endPoint x: 206, endPoint y: 83, distance: 73.1
click at [206, 83] on div "HÅHJEM AS" at bounding box center [207, 77] width 371 height 29
click at [214, 79] on div "HÅHJEM AS" at bounding box center [207, 77] width 371 height 29
